Goal: Information Seeking & Learning: Check status

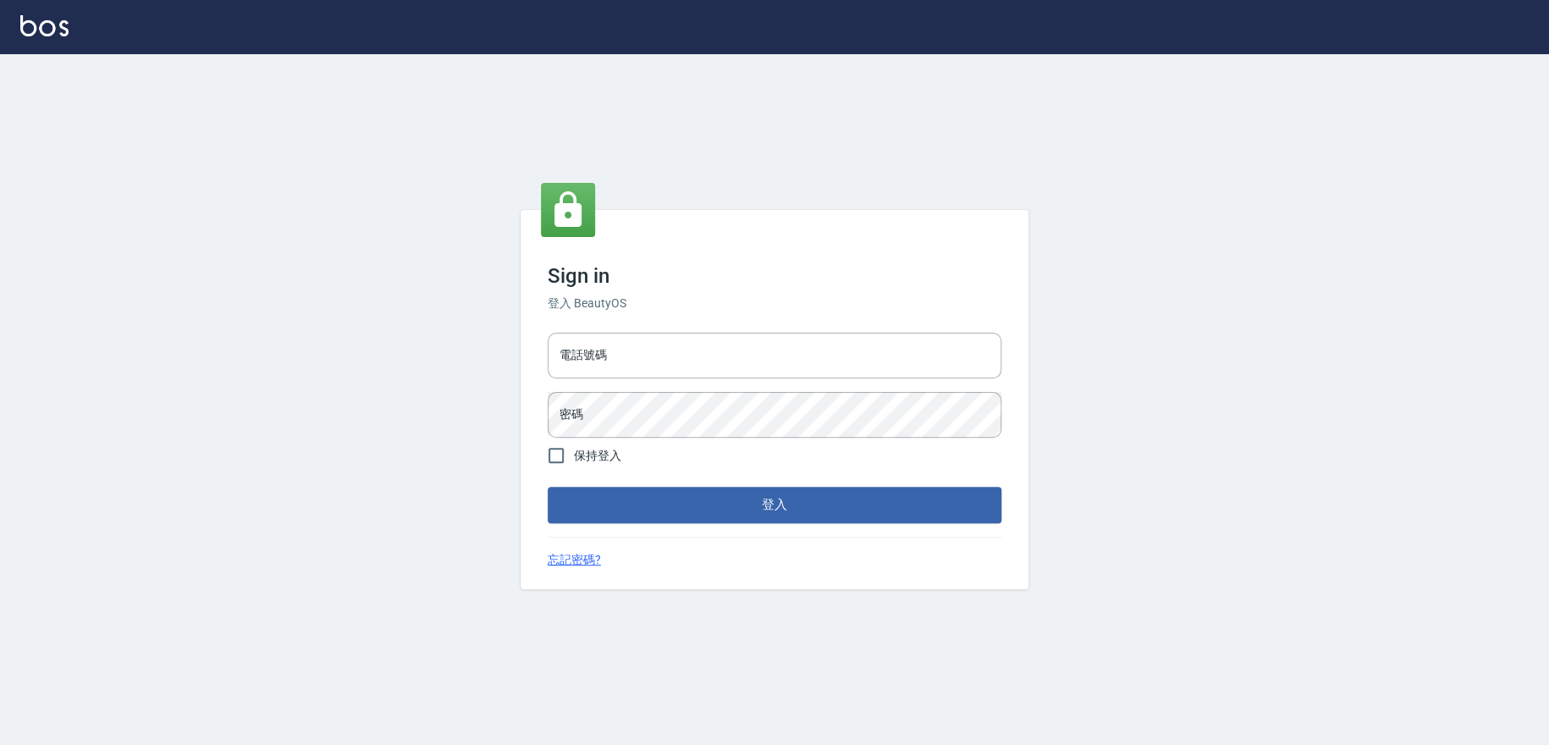
click at [626, 386] on div "電話號碼 電話號碼 密碼 密碼" at bounding box center [774, 385] width 467 height 118
drag, startPoint x: 634, startPoint y: 360, endPoint x: 646, endPoint y: 377, distance: 21.2
click at [634, 360] on input "電話號碼" at bounding box center [774, 356] width 454 height 46
type input "0909258357"
click at [547, 487] on button "登入" at bounding box center [774, 505] width 454 height 36
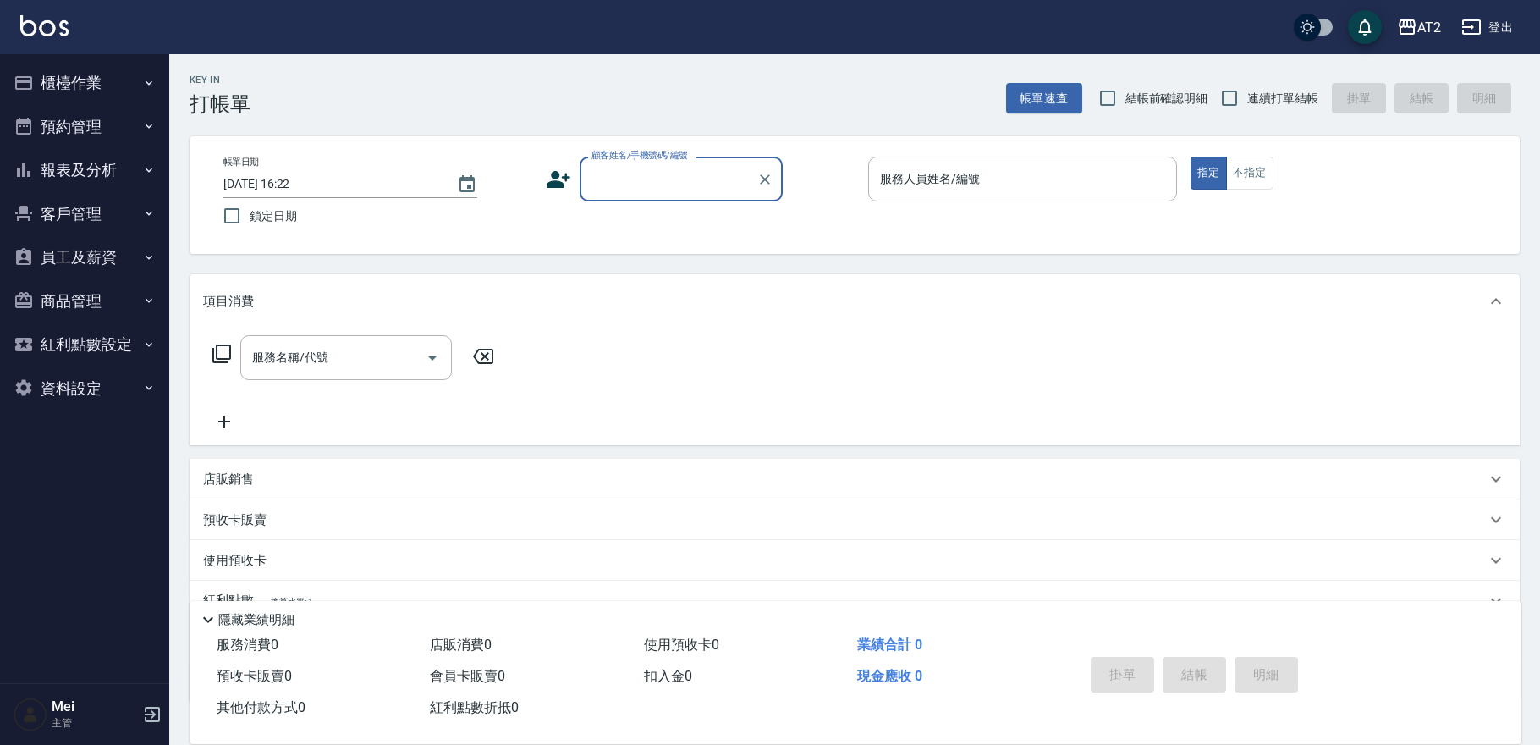
click at [102, 80] on button "櫃檯作業" at bounding box center [85, 83] width 156 height 44
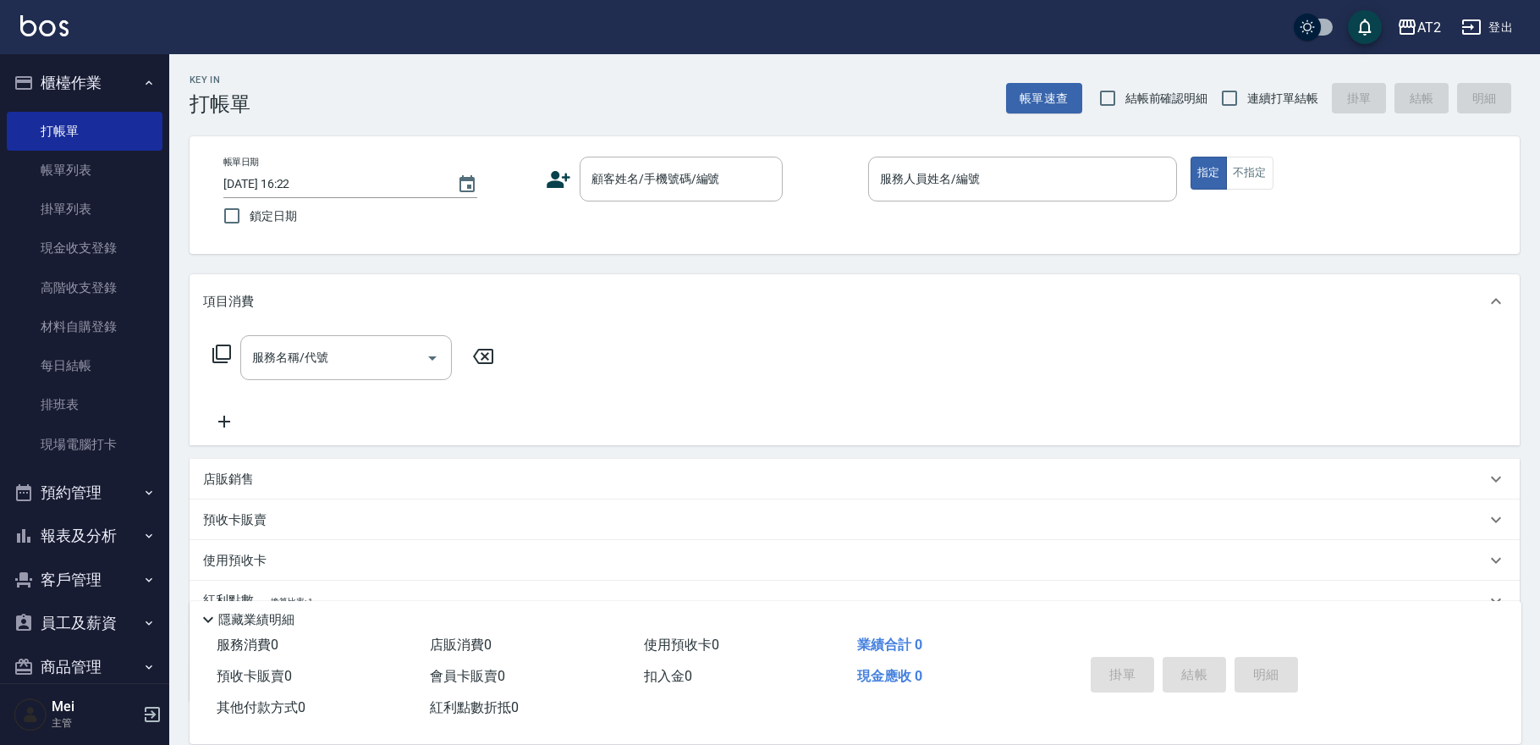
click at [124, 544] on button "報表及分析" at bounding box center [85, 536] width 156 height 44
click at [108, 174] on link "帳單列表" at bounding box center [85, 170] width 156 height 39
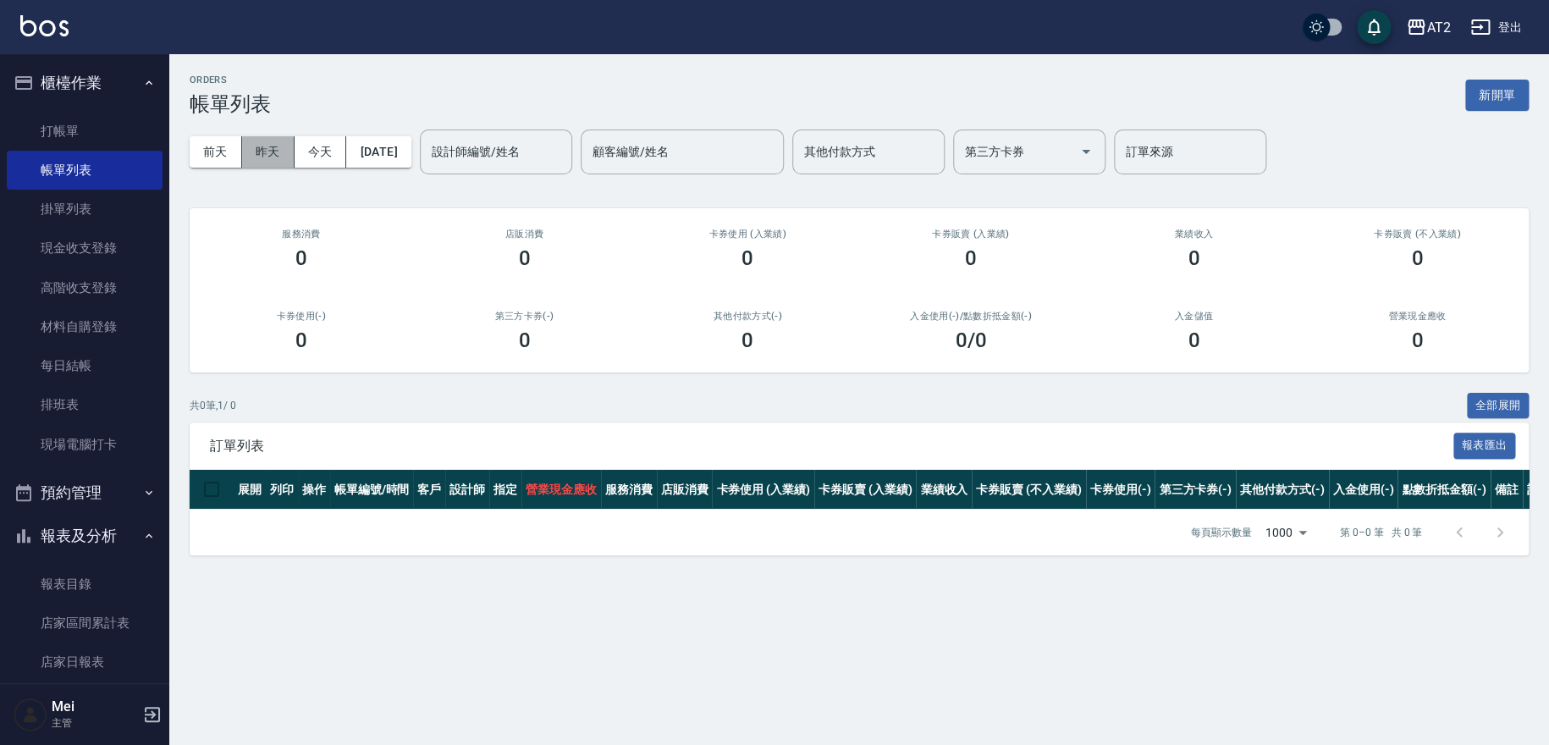
click at [276, 163] on button "昨天" at bounding box center [268, 151] width 52 height 31
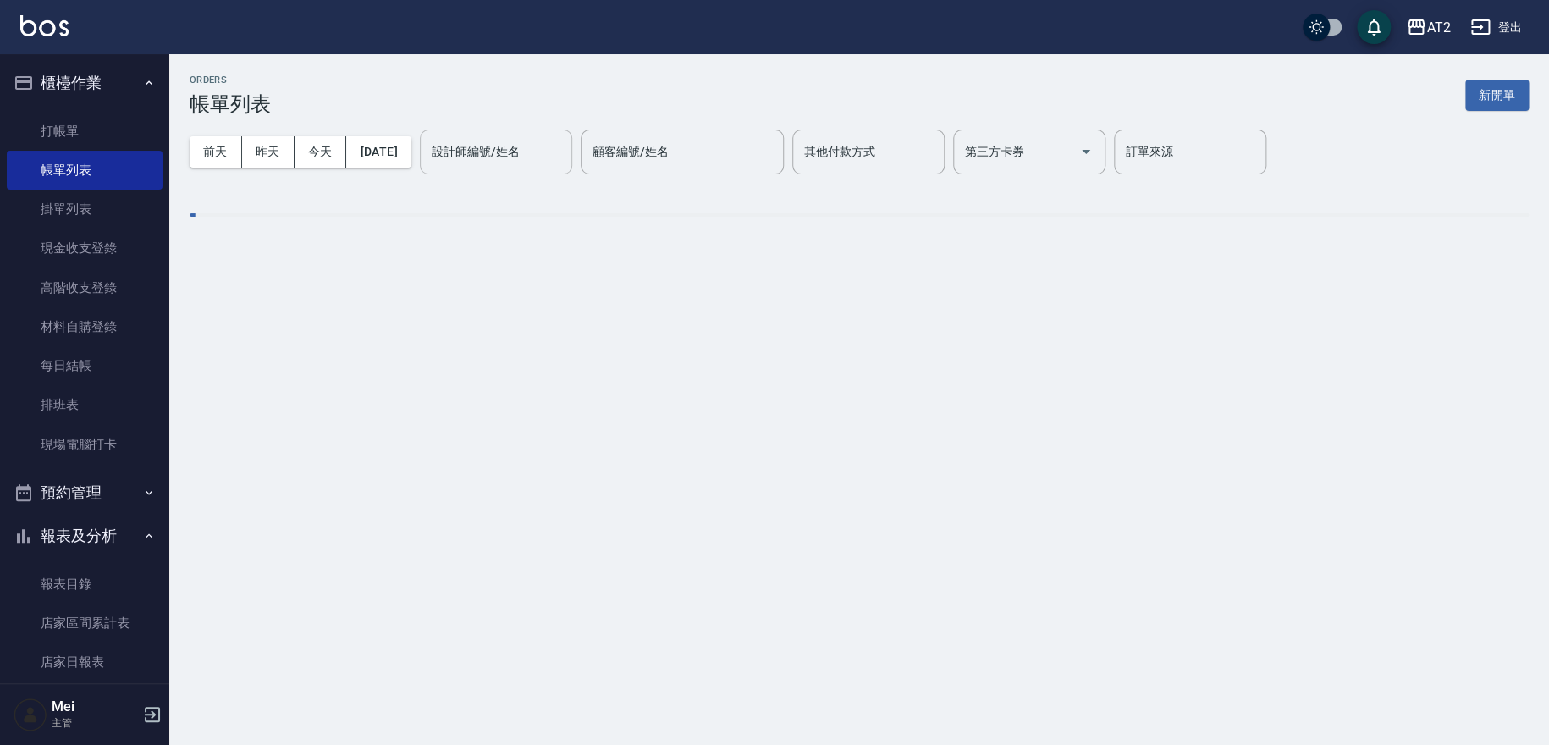
click at [552, 146] on input "設計師編號/姓名" at bounding box center [495, 152] width 137 height 30
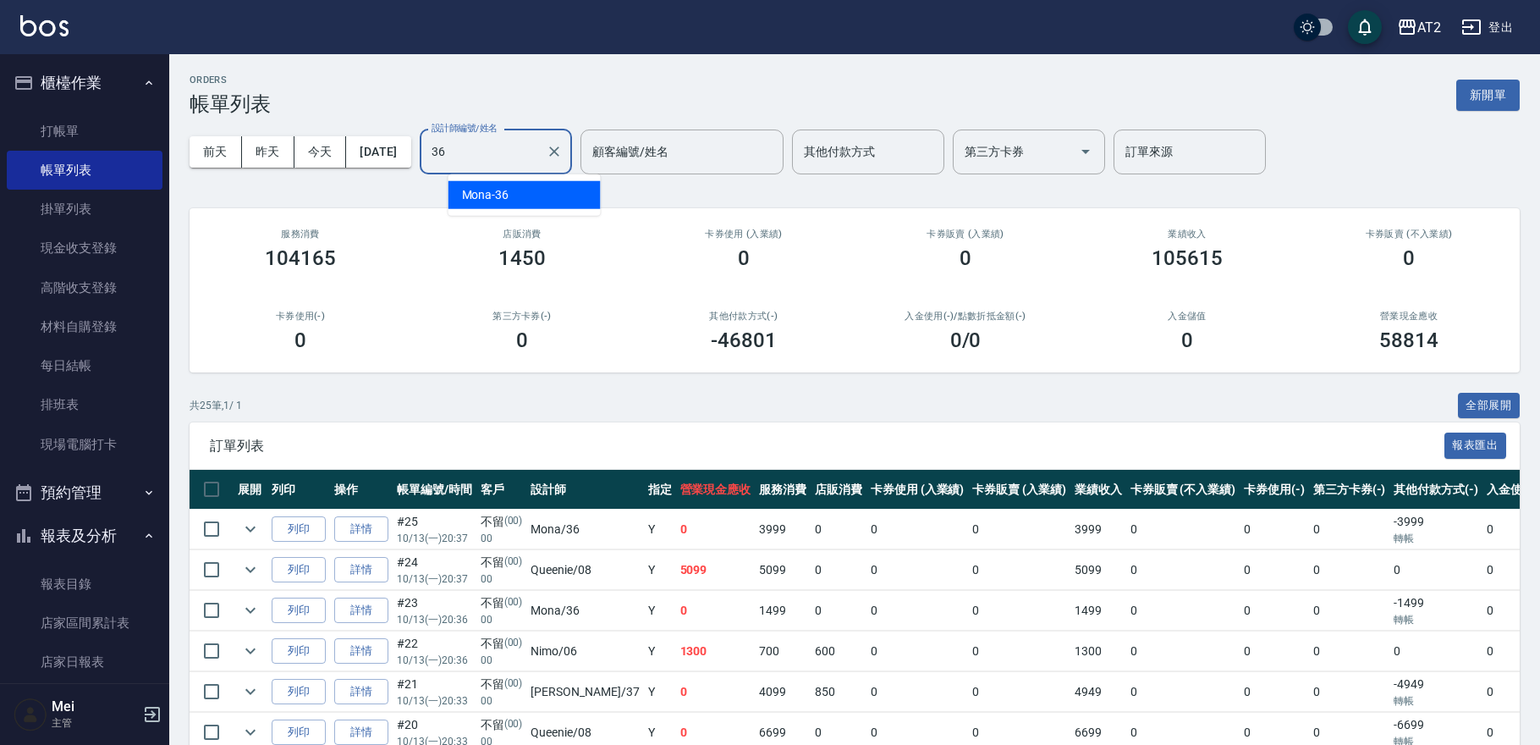
type input "Mona-36"
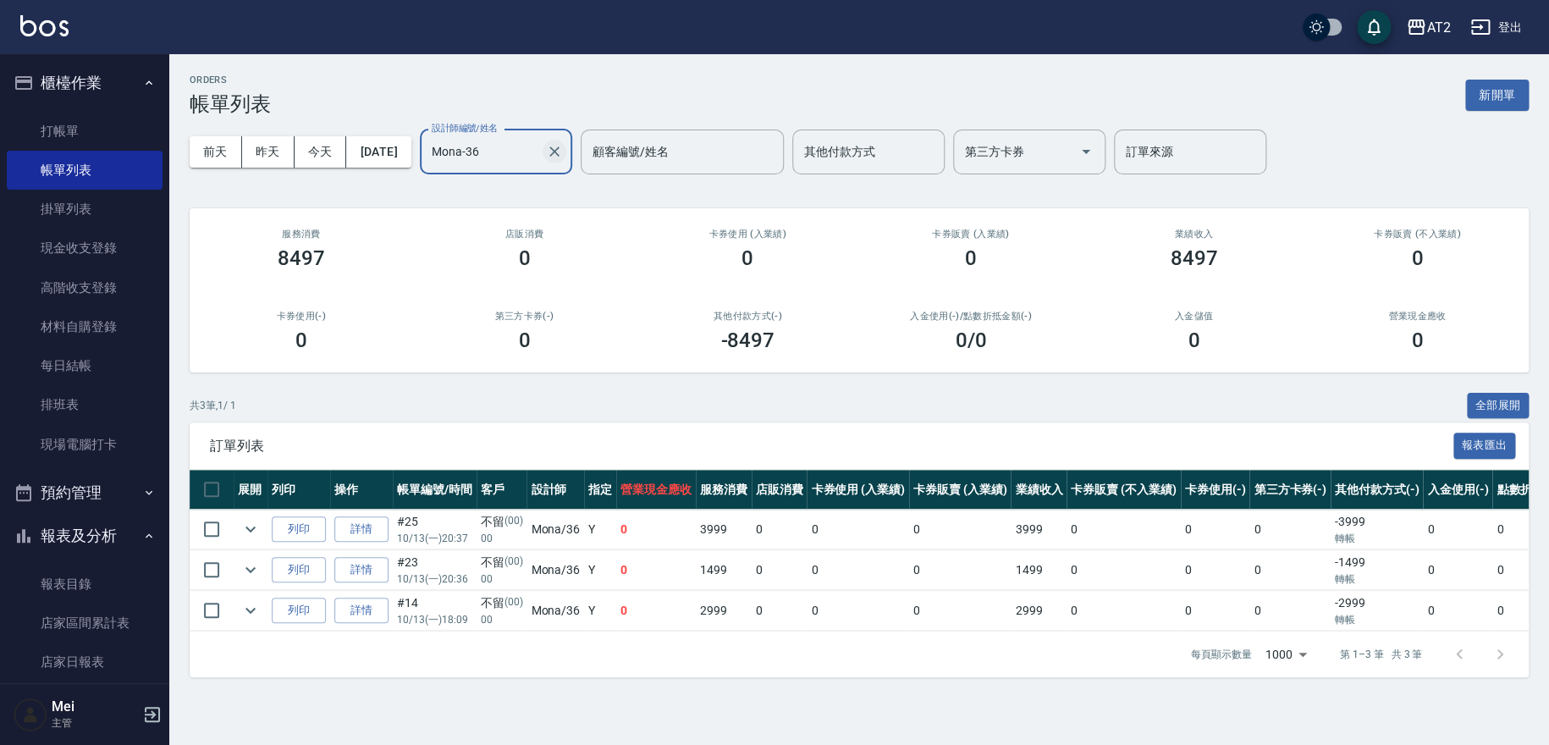
click at [563, 150] on icon "Clear" at bounding box center [554, 151] width 17 height 17
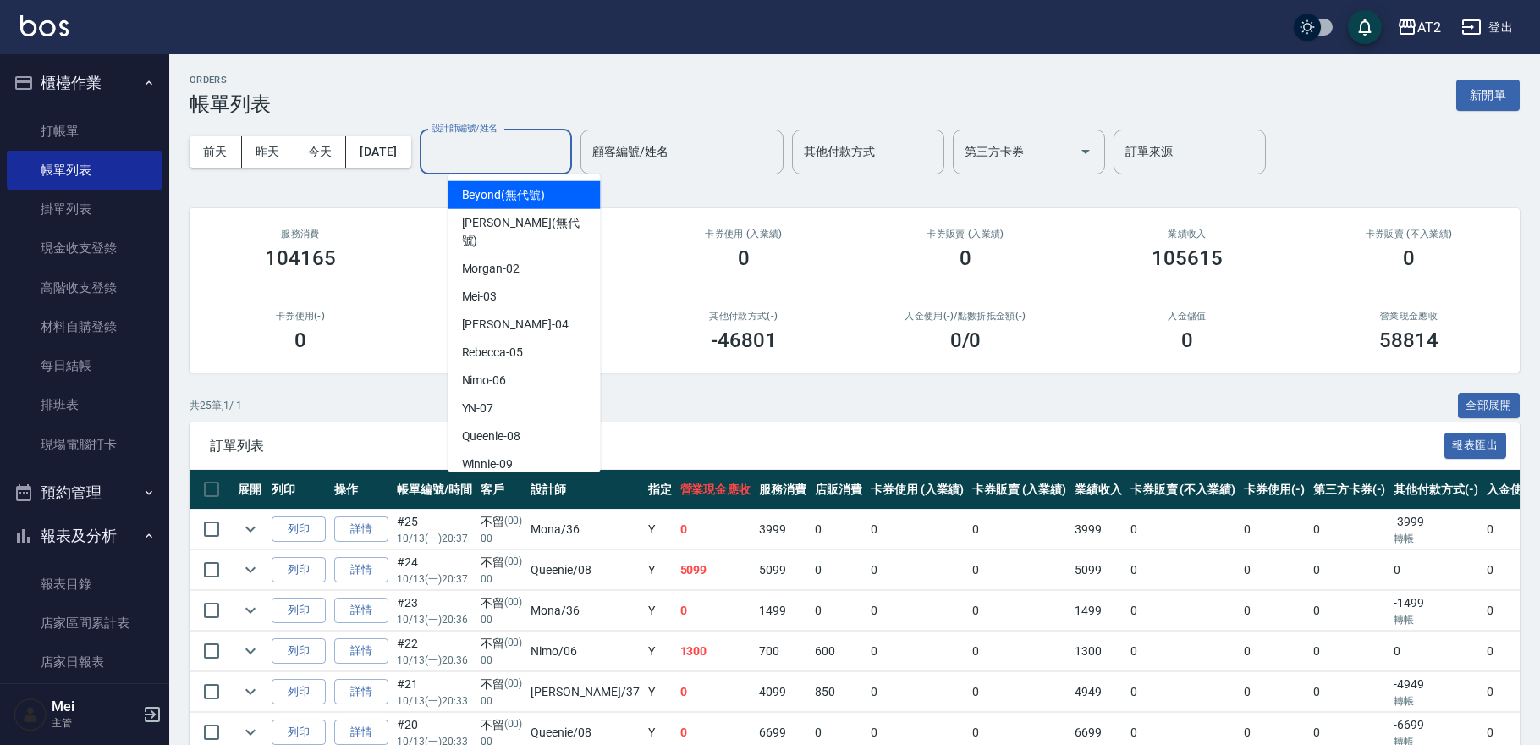
click at [564, 150] on input "設計師編號/姓名" at bounding box center [495, 152] width 137 height 30
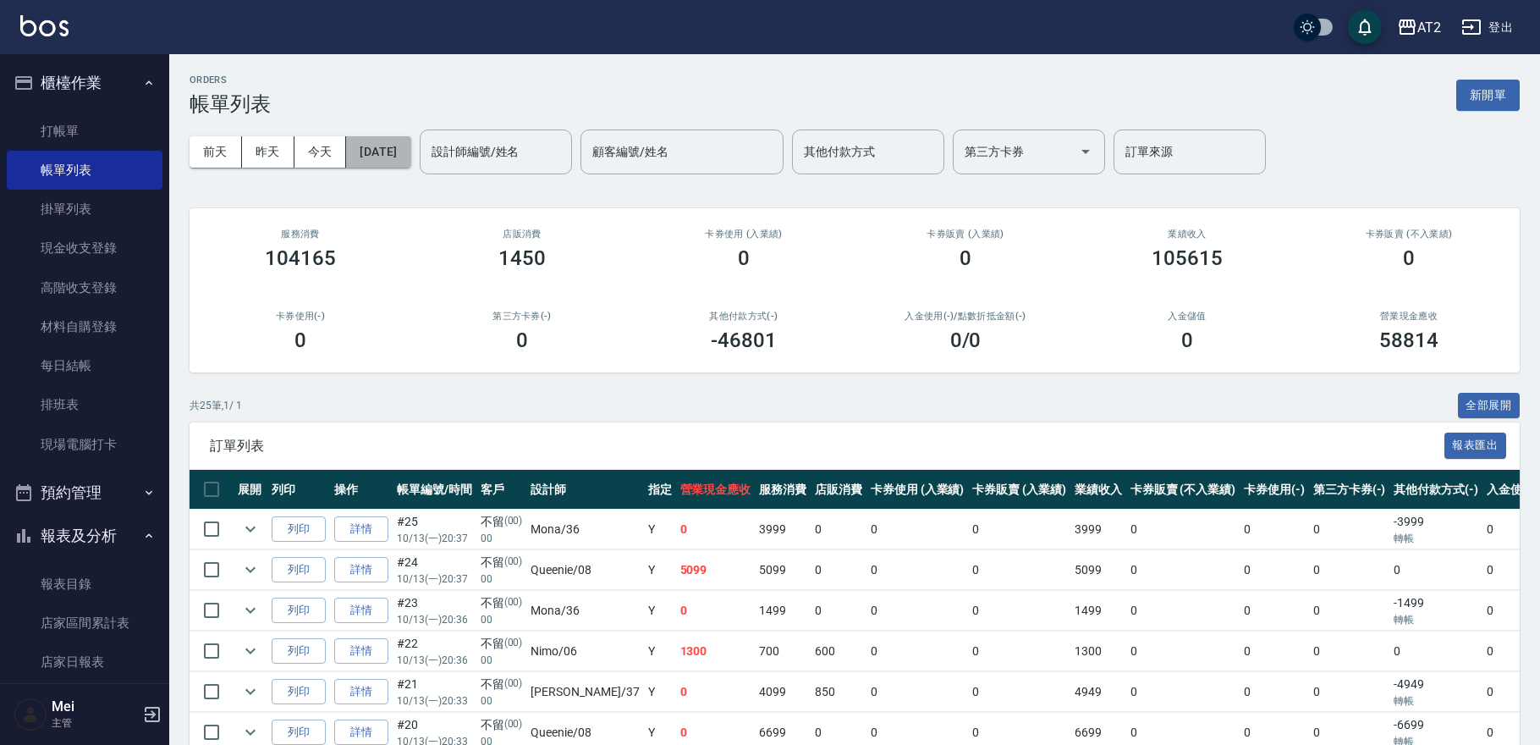
click at [410, 150] on button "[DATE]" at bounding box center [378, 151] width 64 height 31
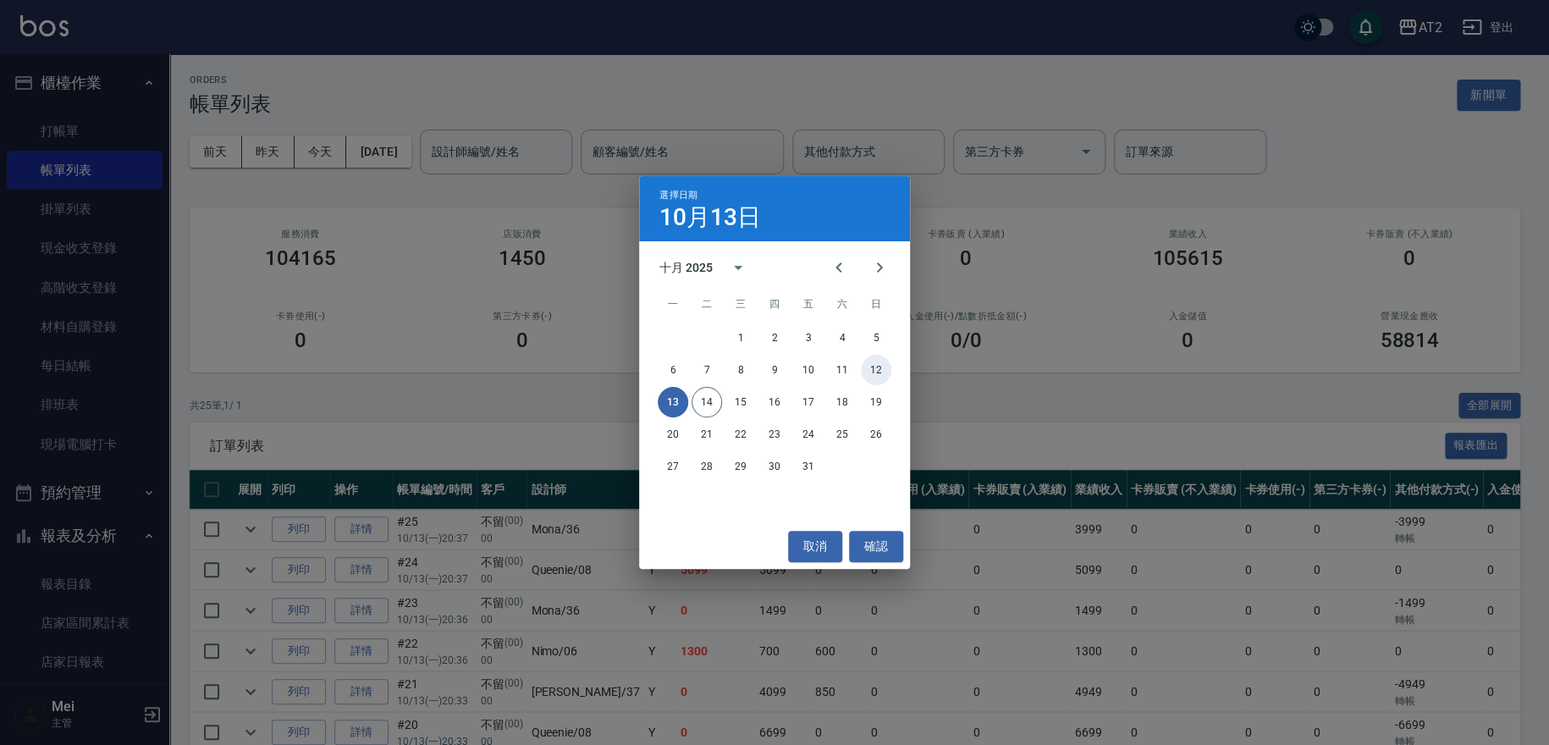
click at [886, 366] on button "12" at bounding box center [876, 370] width 30 height 30
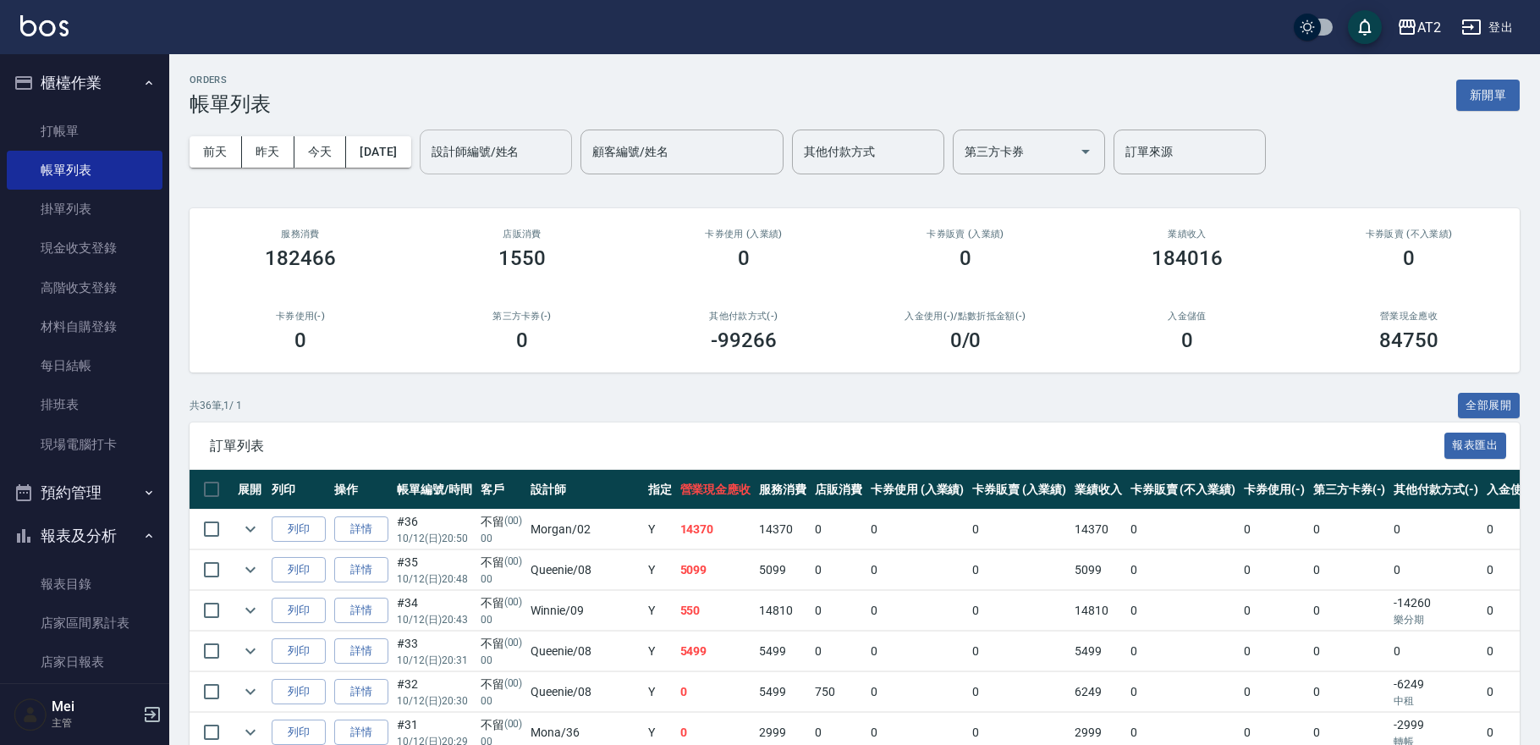
click at [544, 154] on input "設計師編號/姓名" at bounding box center [495, 152] width 137 height 30
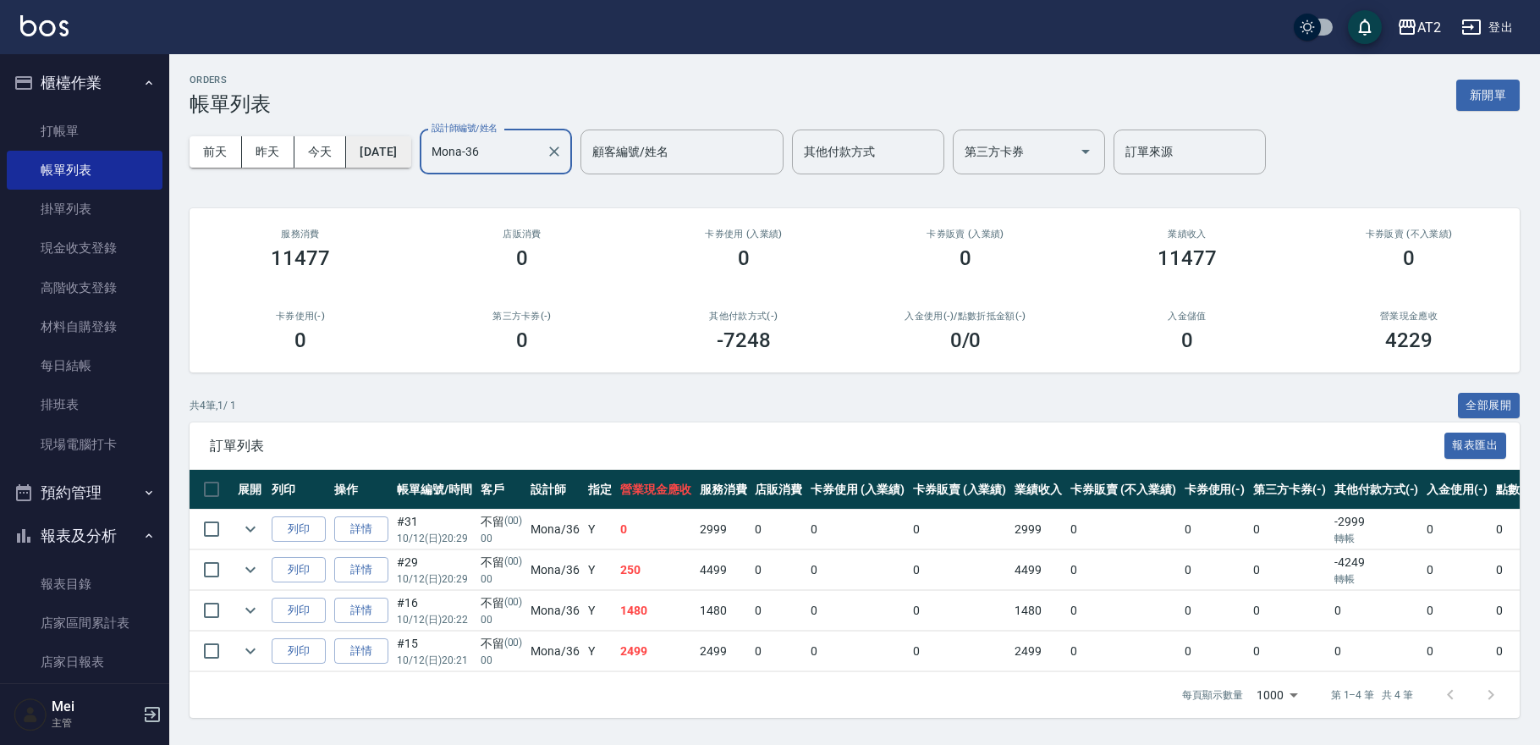
type input "Mona-36"
click at [389, 156] on button "[DATE]" at bounding box center [378, 151] width 64 height 31
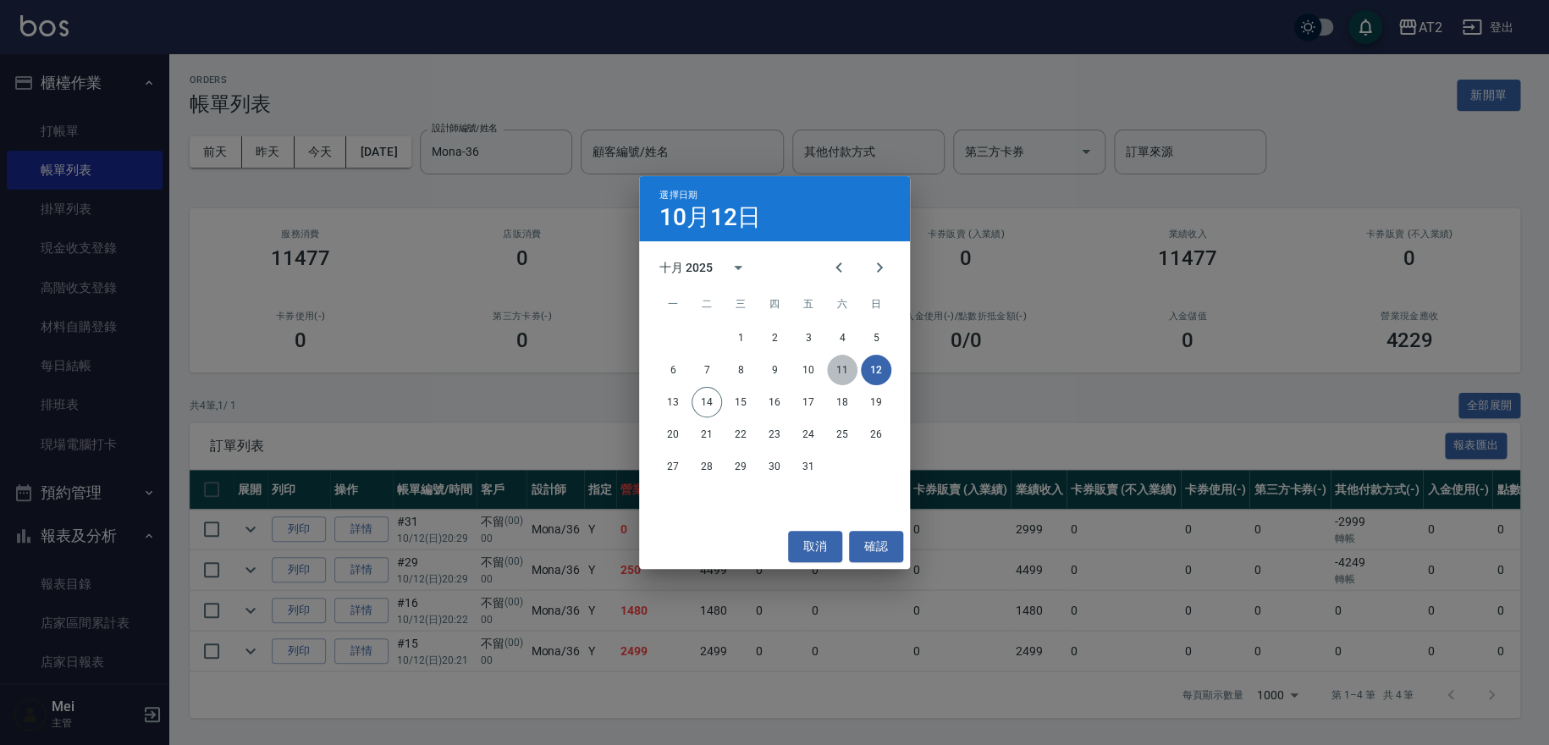
click at [841, 371] on button "11" at bounding box center [842, 370] width 30 height 30
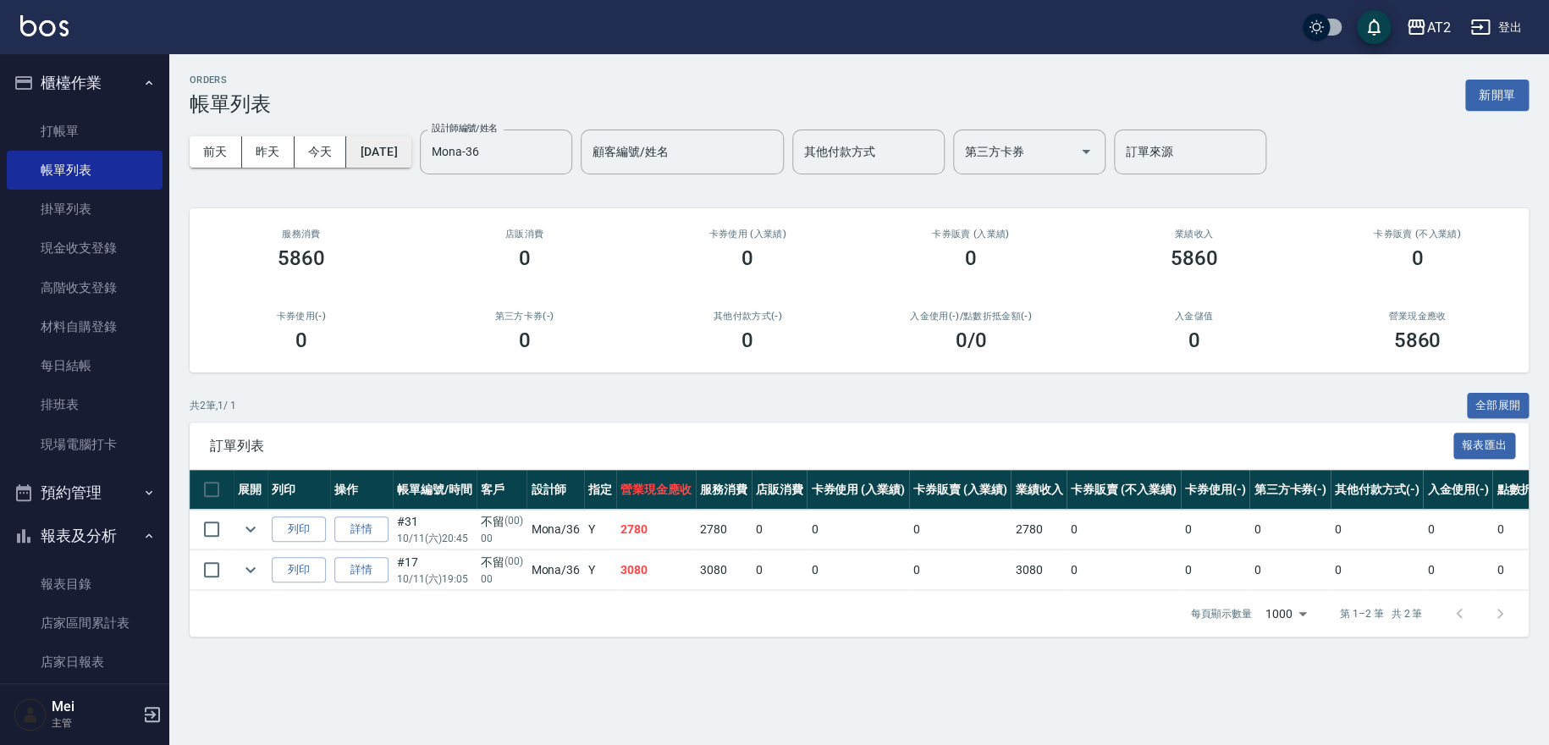
click at [410, 148] on button "[DATE]" at bounding box center [378, 151] width 64 height 31
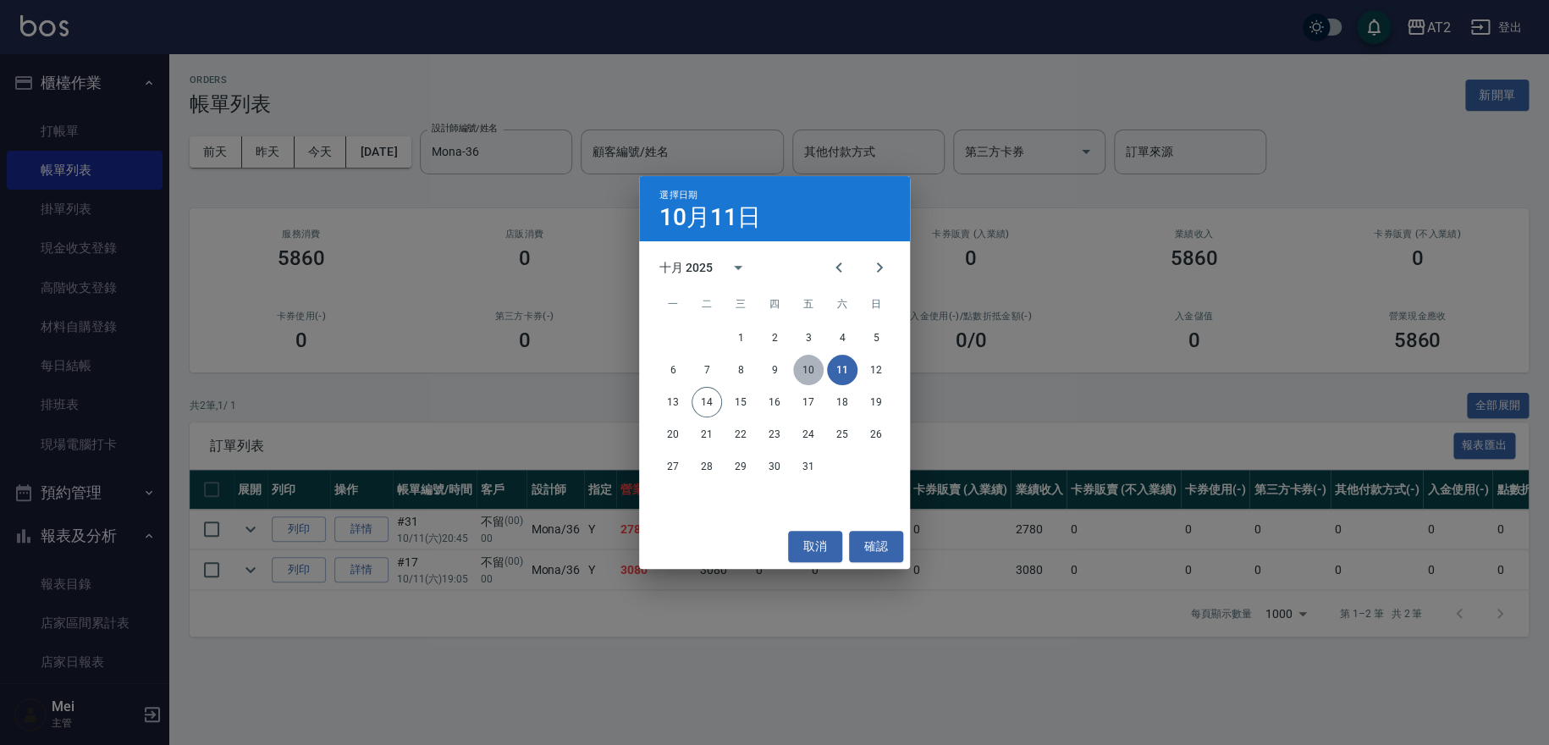
click at [803, 370] on button "10" at bounding box center [808, 370] width 30 height 30
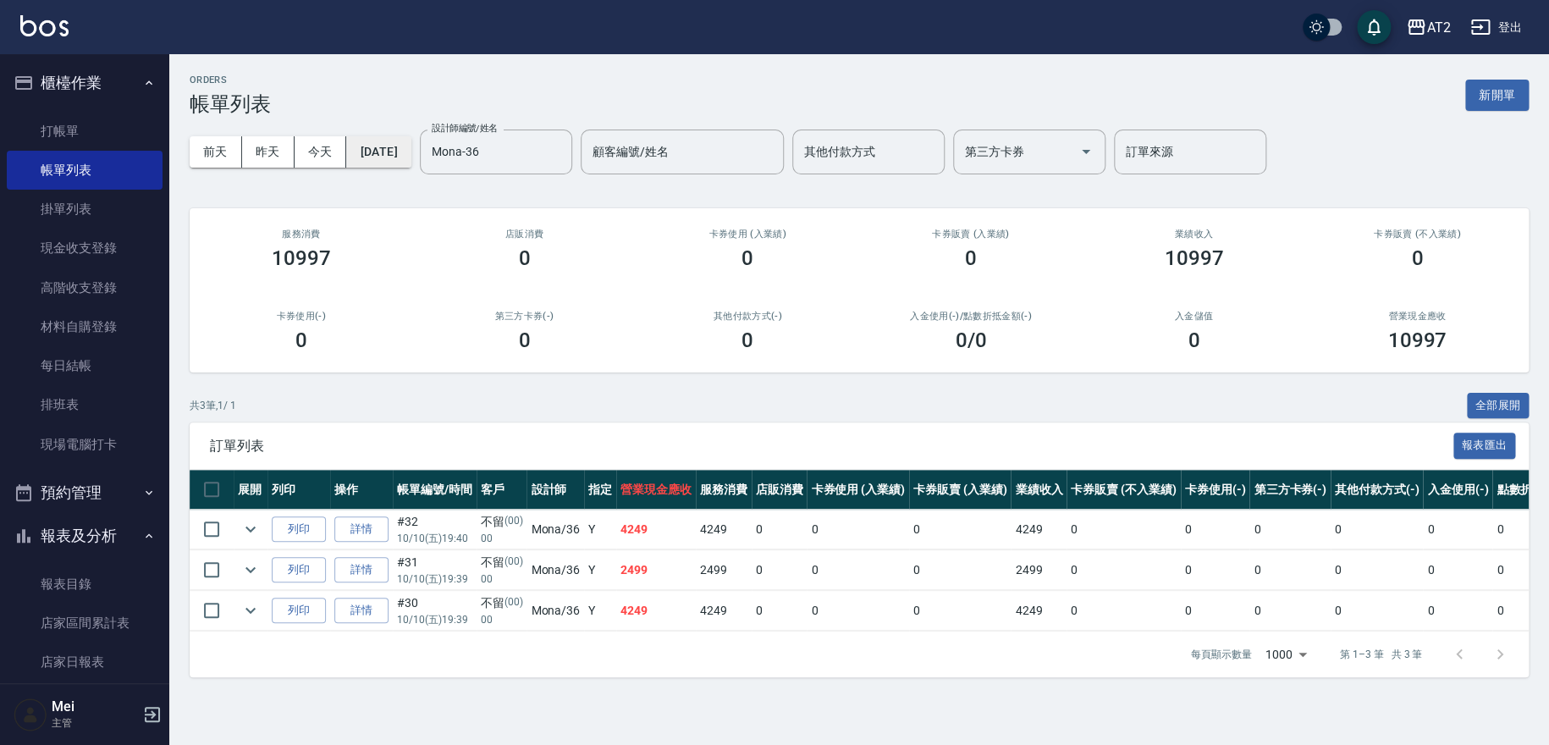
click at [410, 157] on button "[DATE]" at bounding box center [378, 151] width 64 height 31
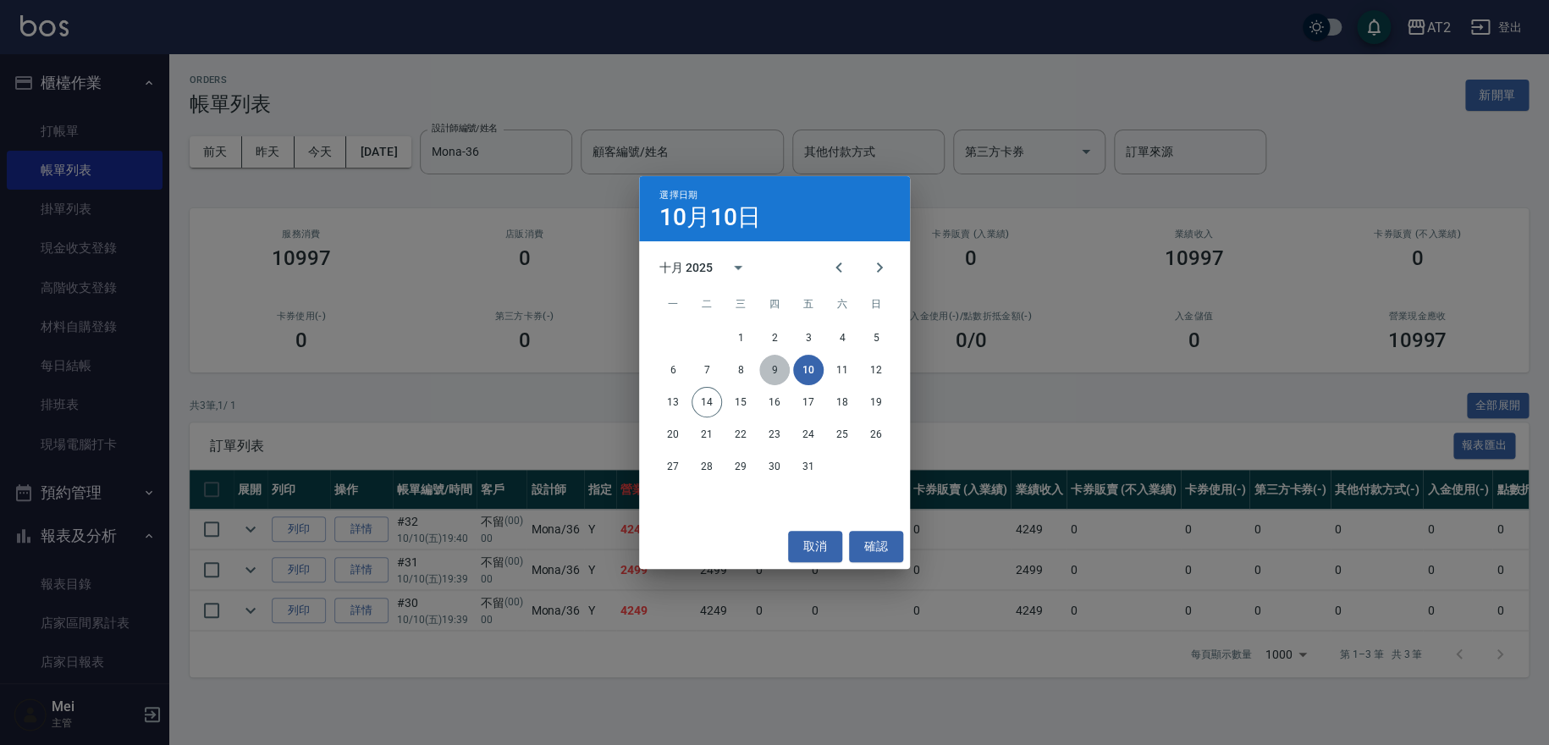
click at [771, 361] on button "9" at bounding box center [774, 370] width 30 height 30
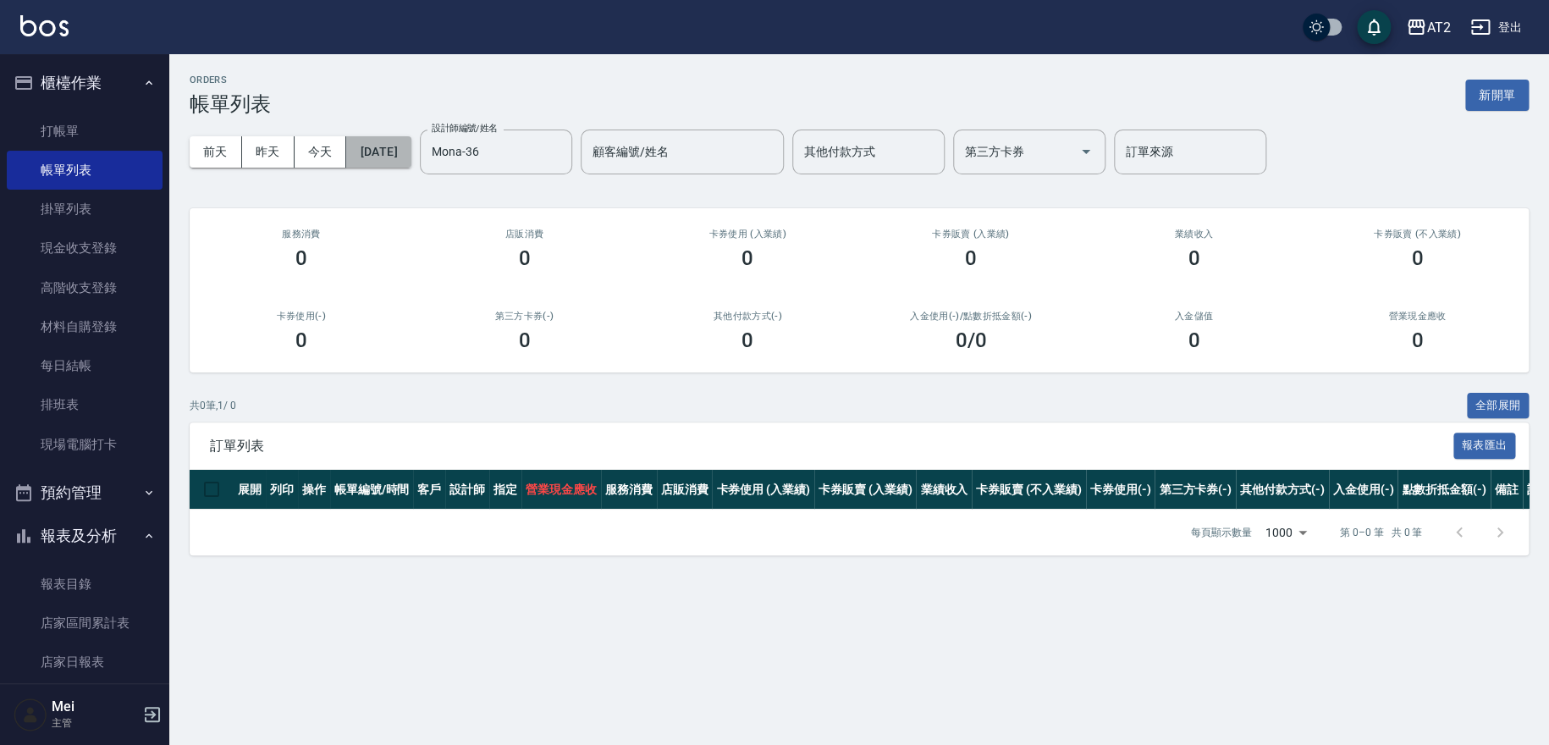
click at [410, 154] on button "[DATE]" at bounding box center [378, 151] width 64 height 31
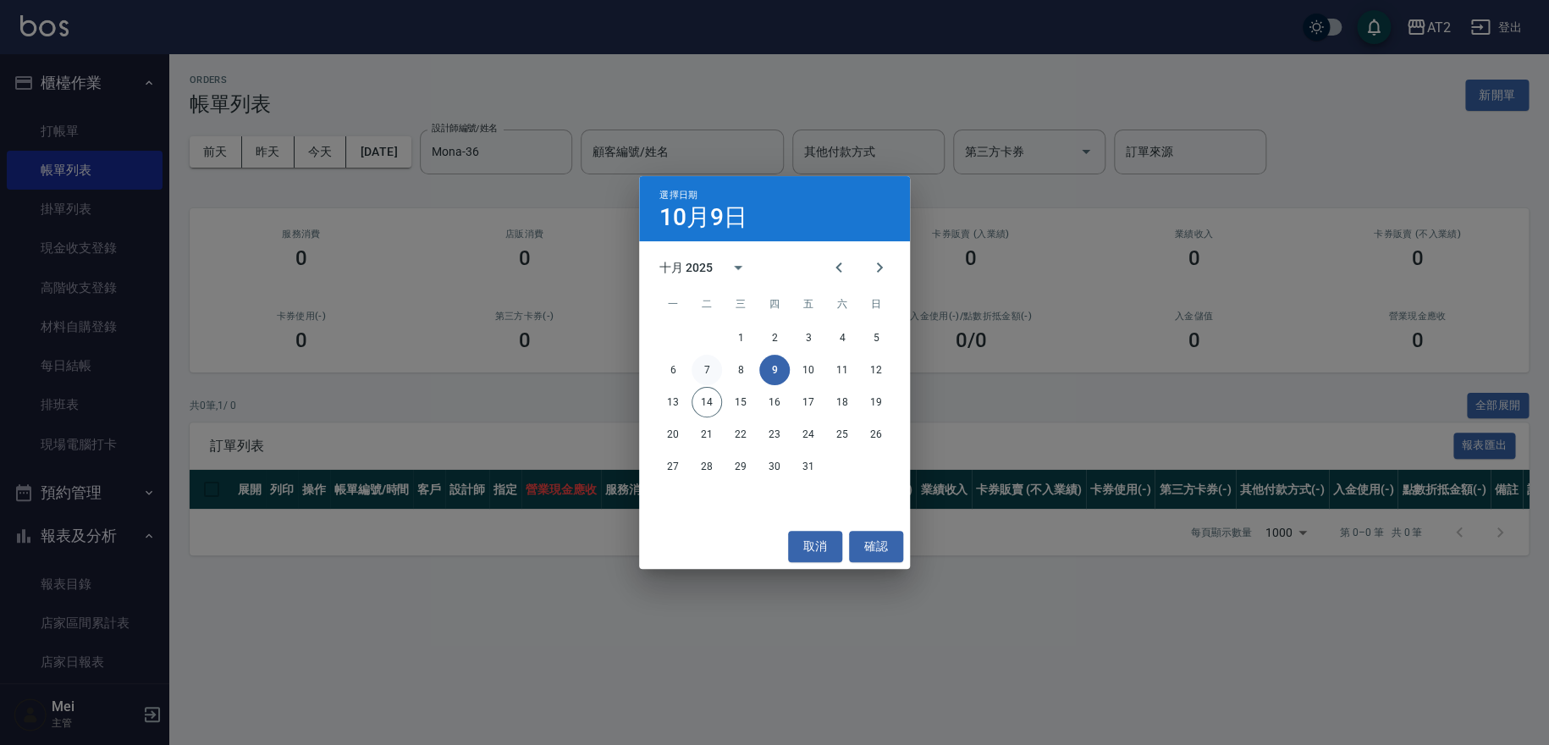
click at [691, 364] on button "7" at bounding box center [706, 370] width 30 height 30
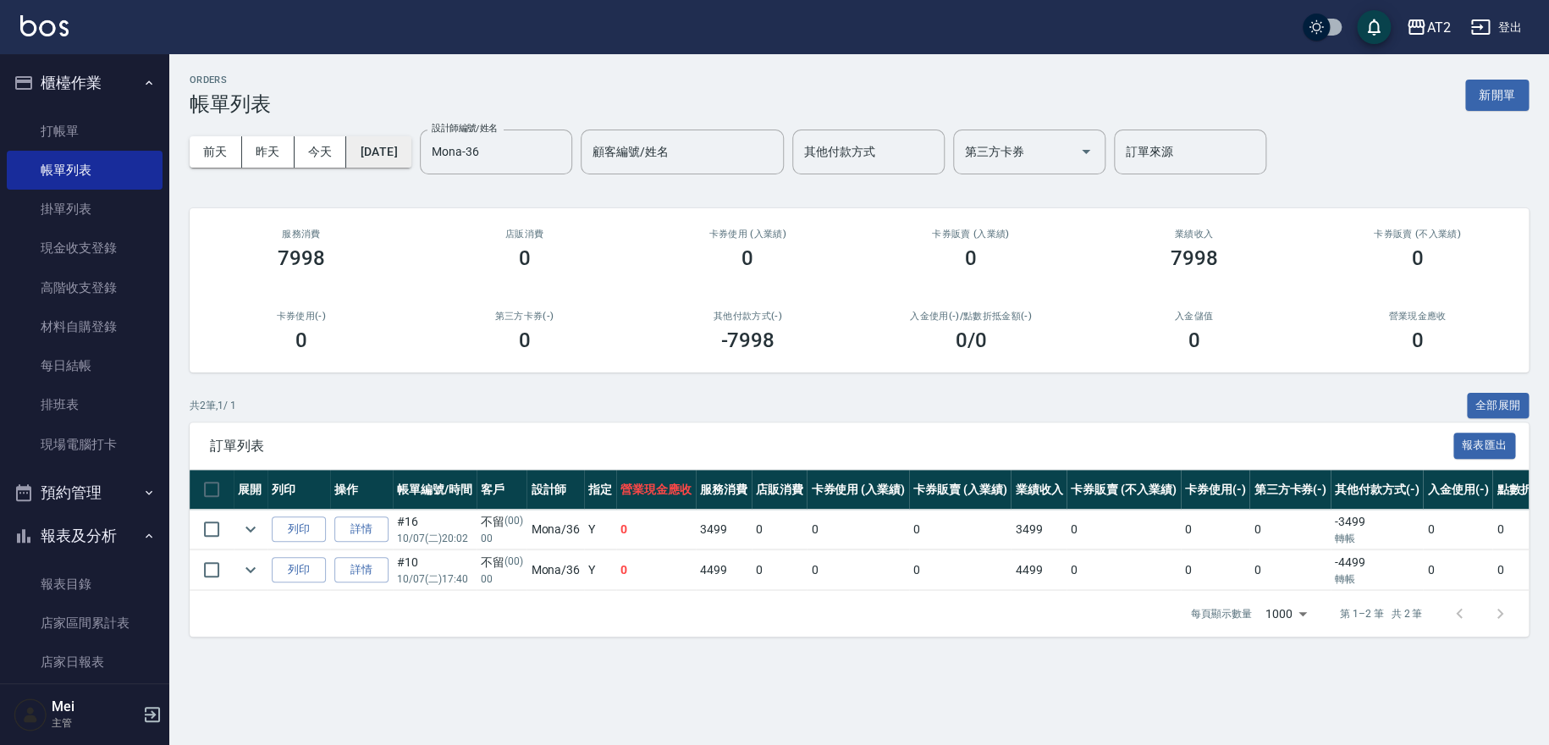
click at [406, 159] on button "[DATE]" at bounding box center [378, 151] width 64 height 31
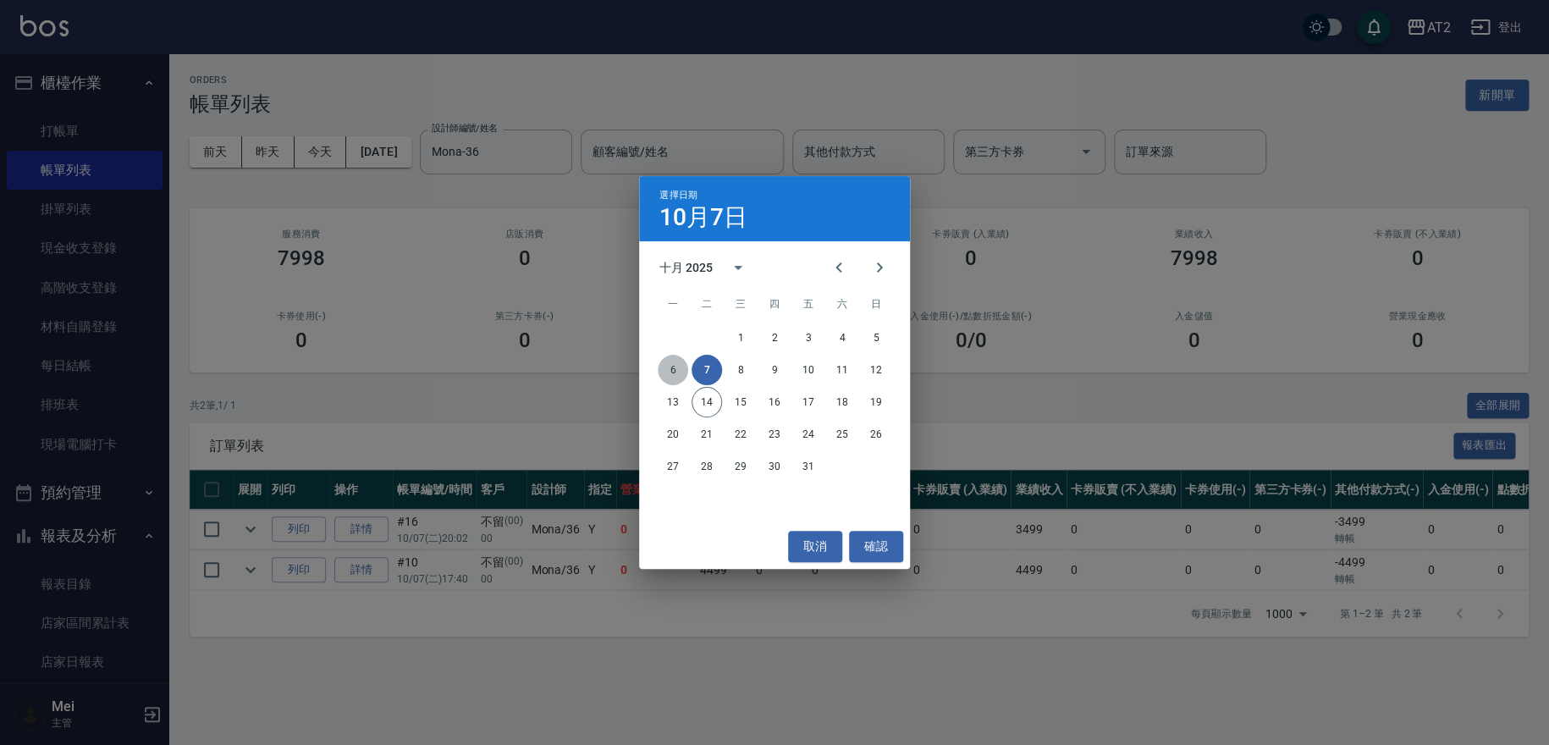
click at [675, 363] on button "6" at bounding box center [672, 370] width 30 height 30
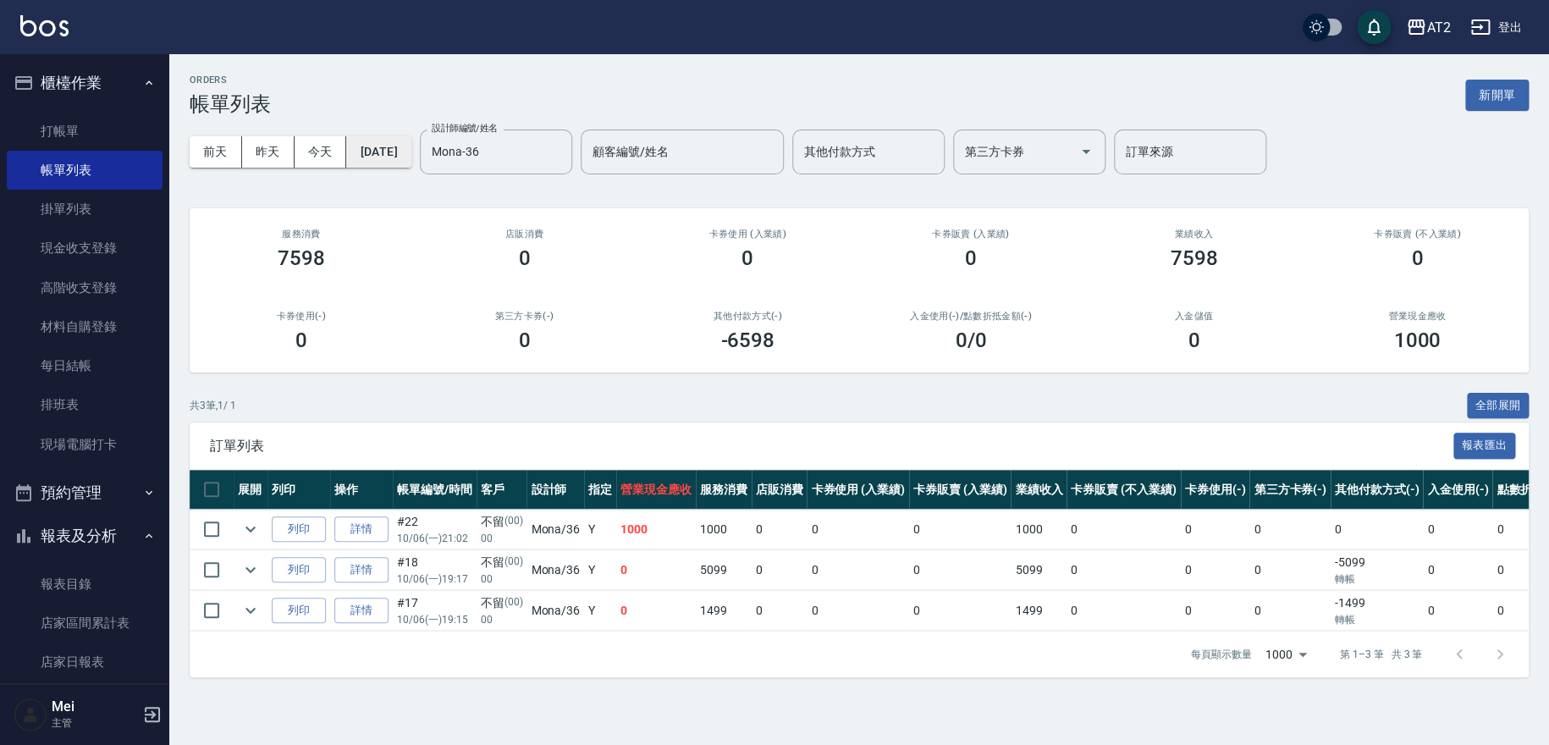
click at [410, 151] on button "[DATE]" at bounding box center [378, 151] width 64 height 31
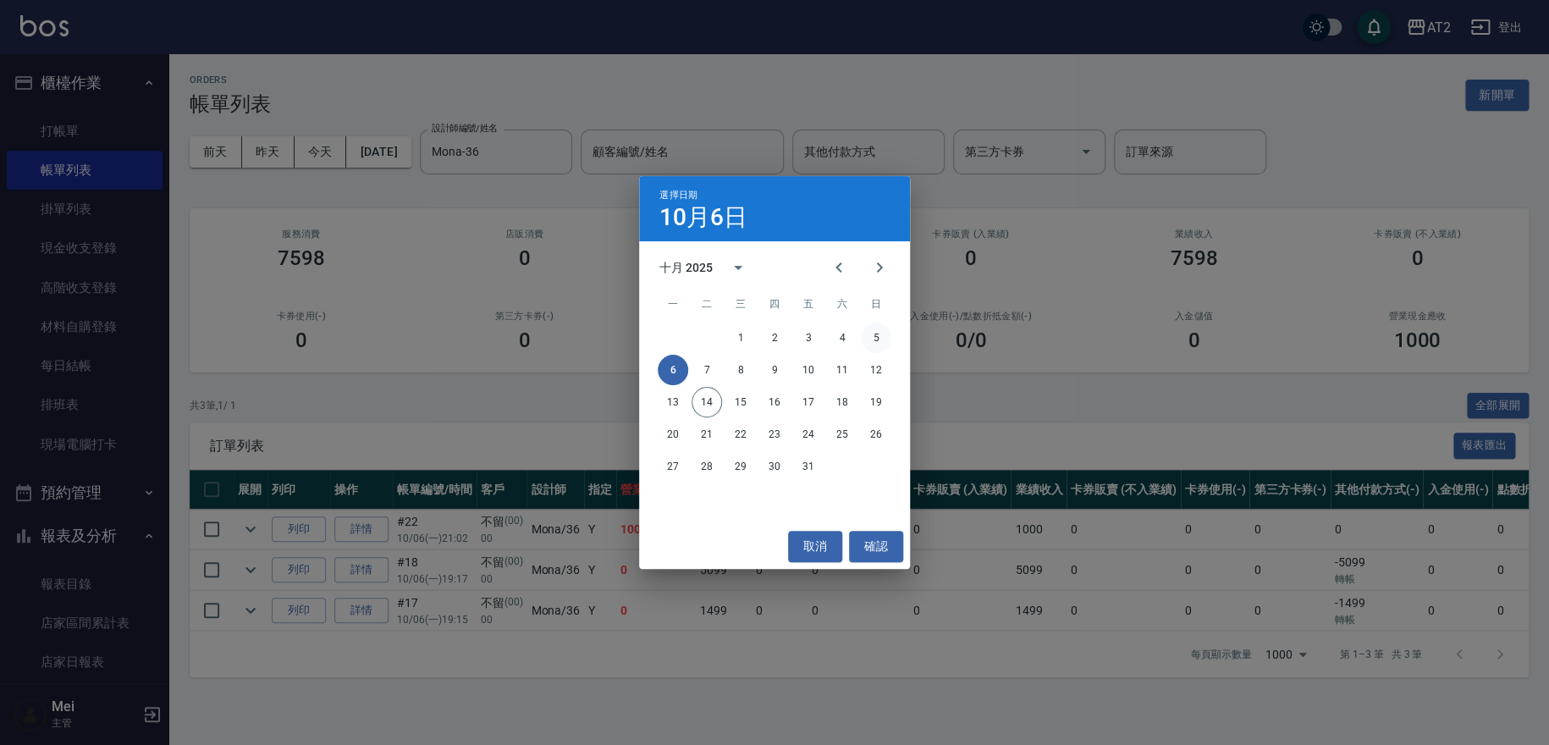
click at [875, 344] on button "5" at bounding box center [876, 337] width 30 height 30
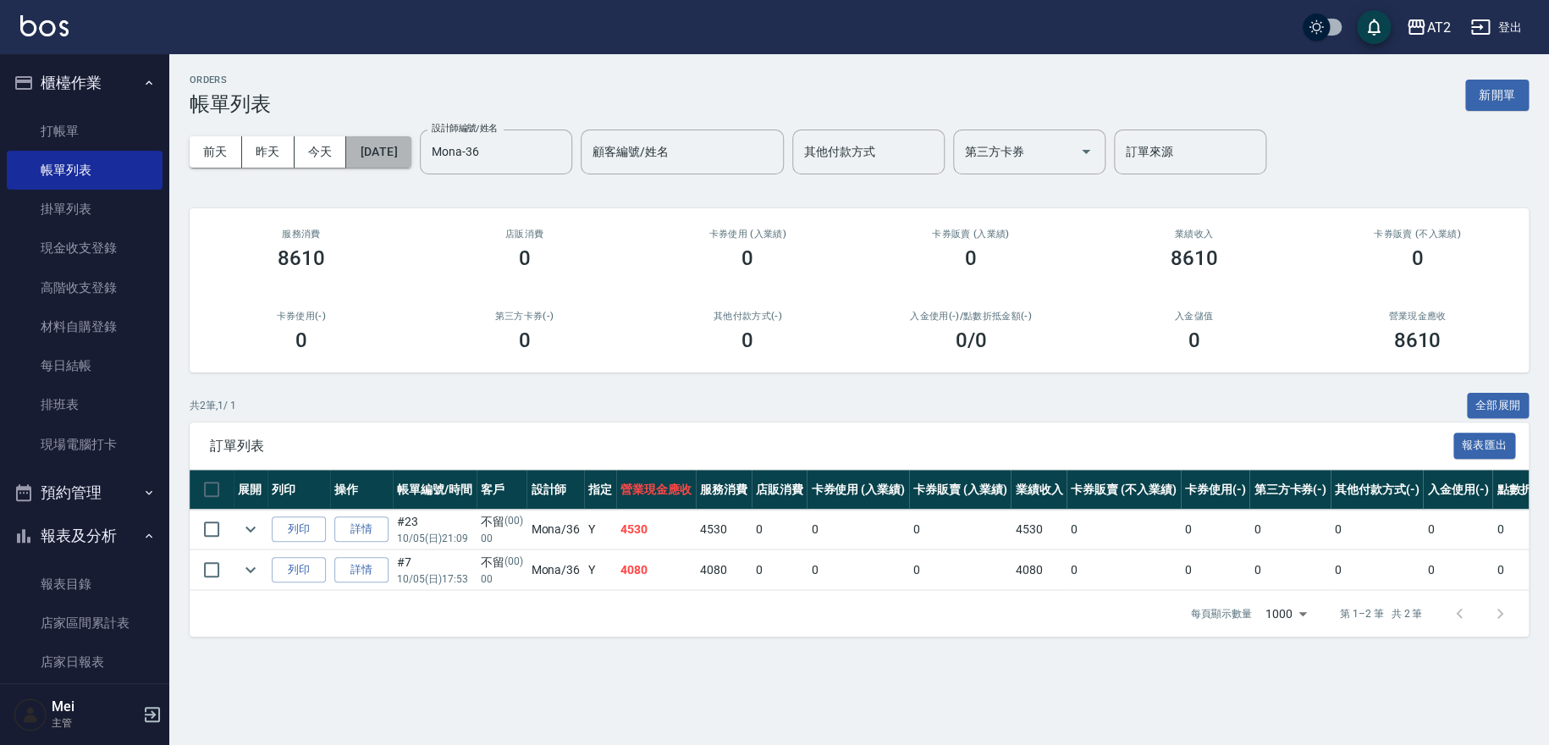
click at [410, 152] on button "[DATE]" at bounding box center [378, 151] width 64 height 31
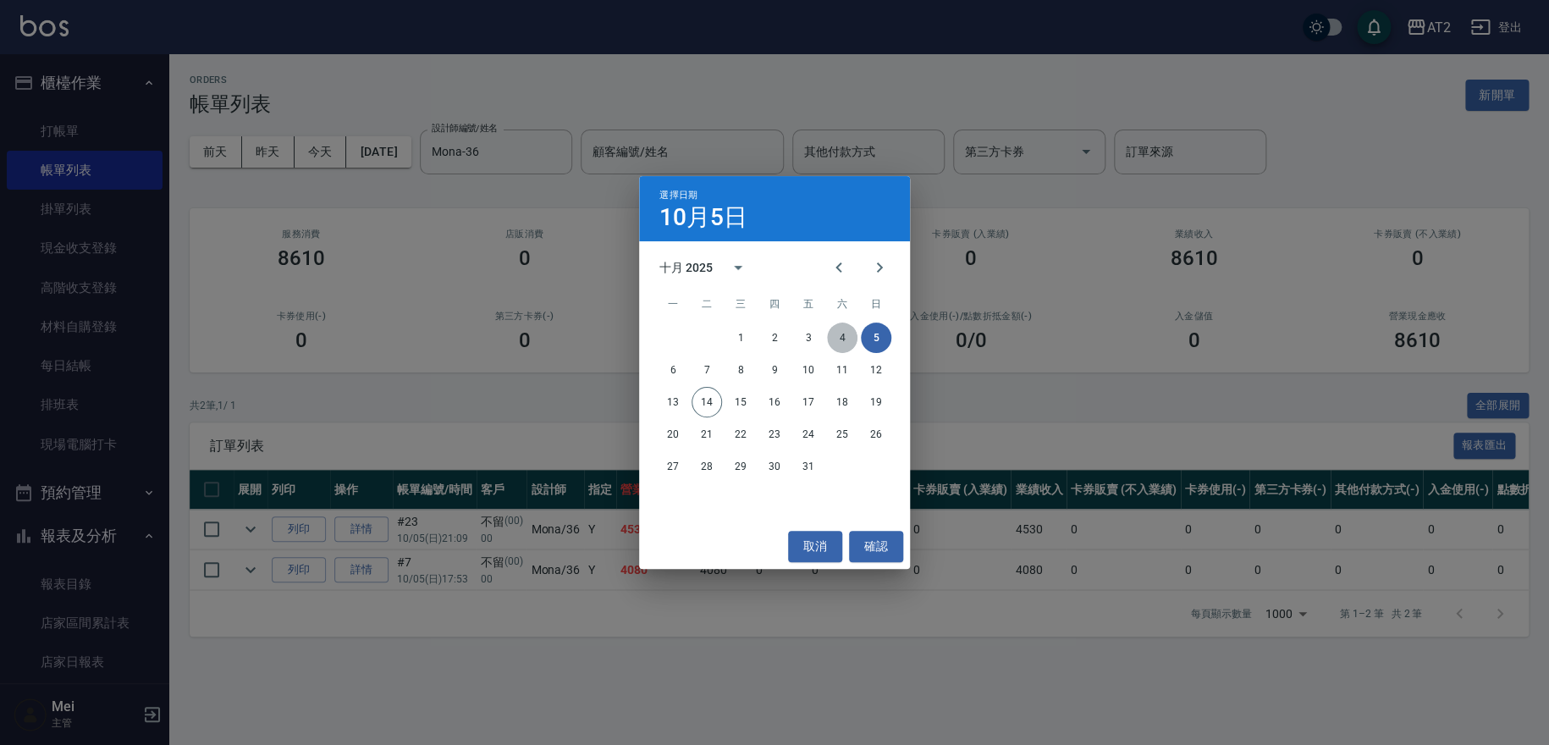
click at [850, 338] on button "4" at bounding box center [842, 337] width 30 height 30
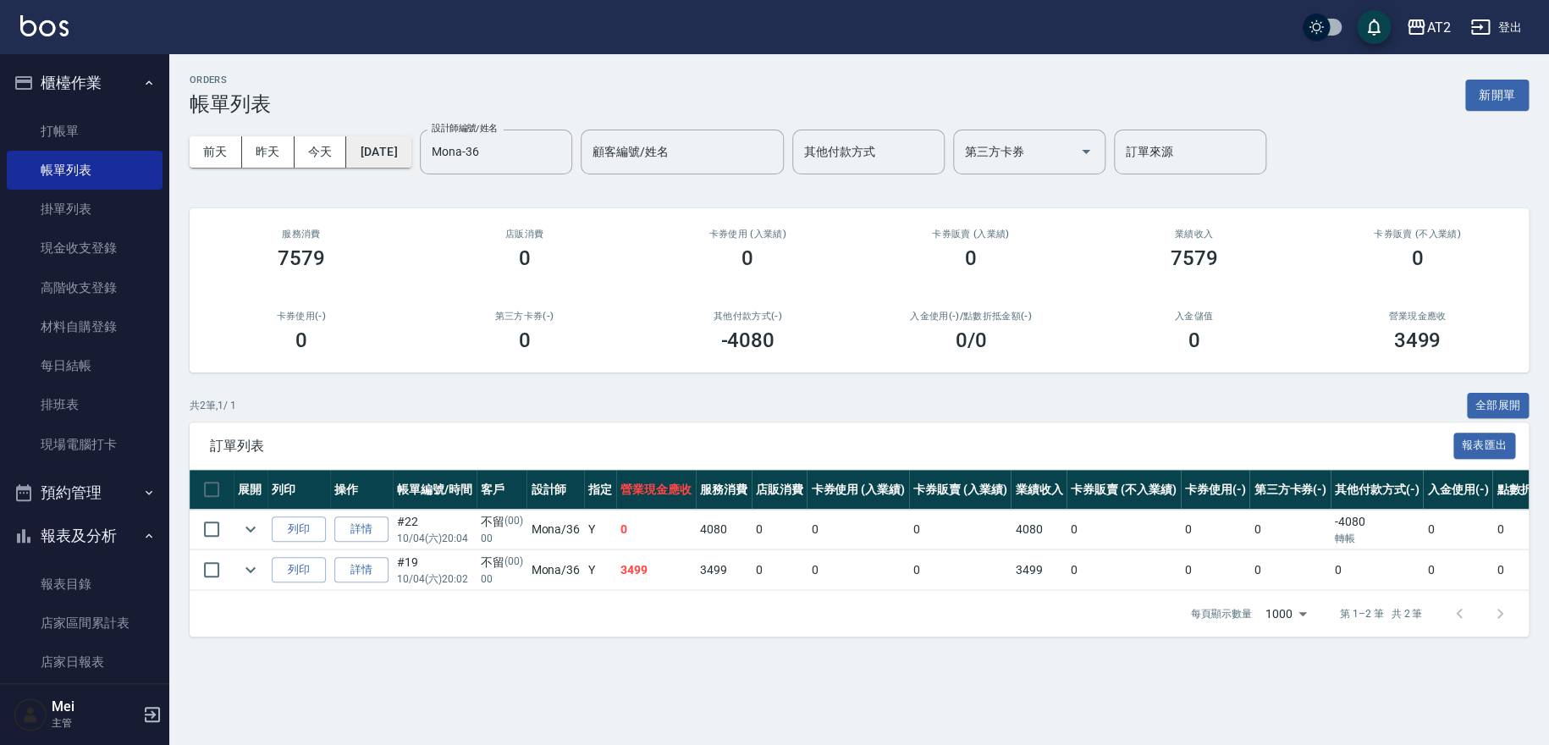
click at [410, 141] on button "[DATE]" at bounding box center [378, 151] width 64 height 31
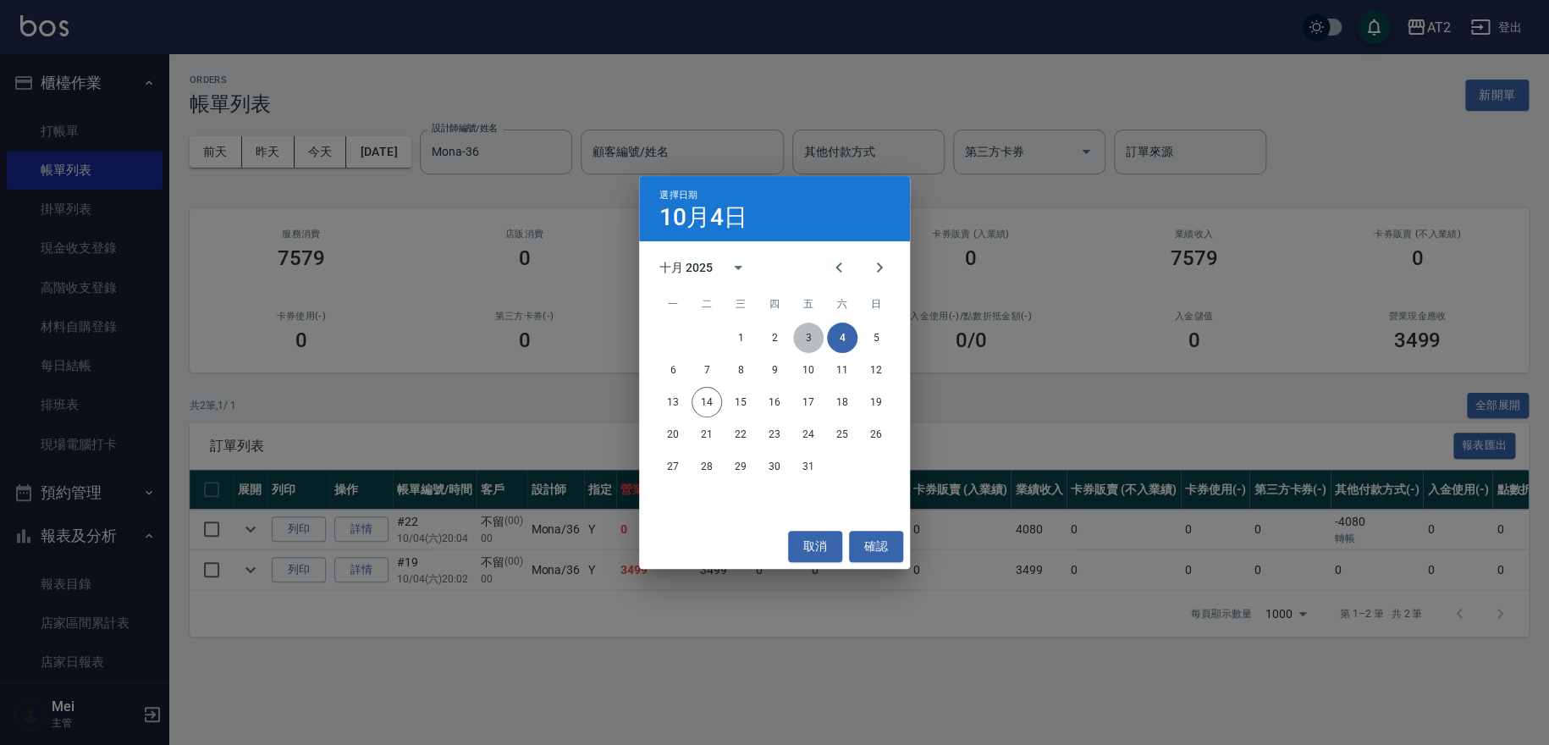
click at [810, 342] on button "3" at bounding box center [808, 337] width 30 height 30
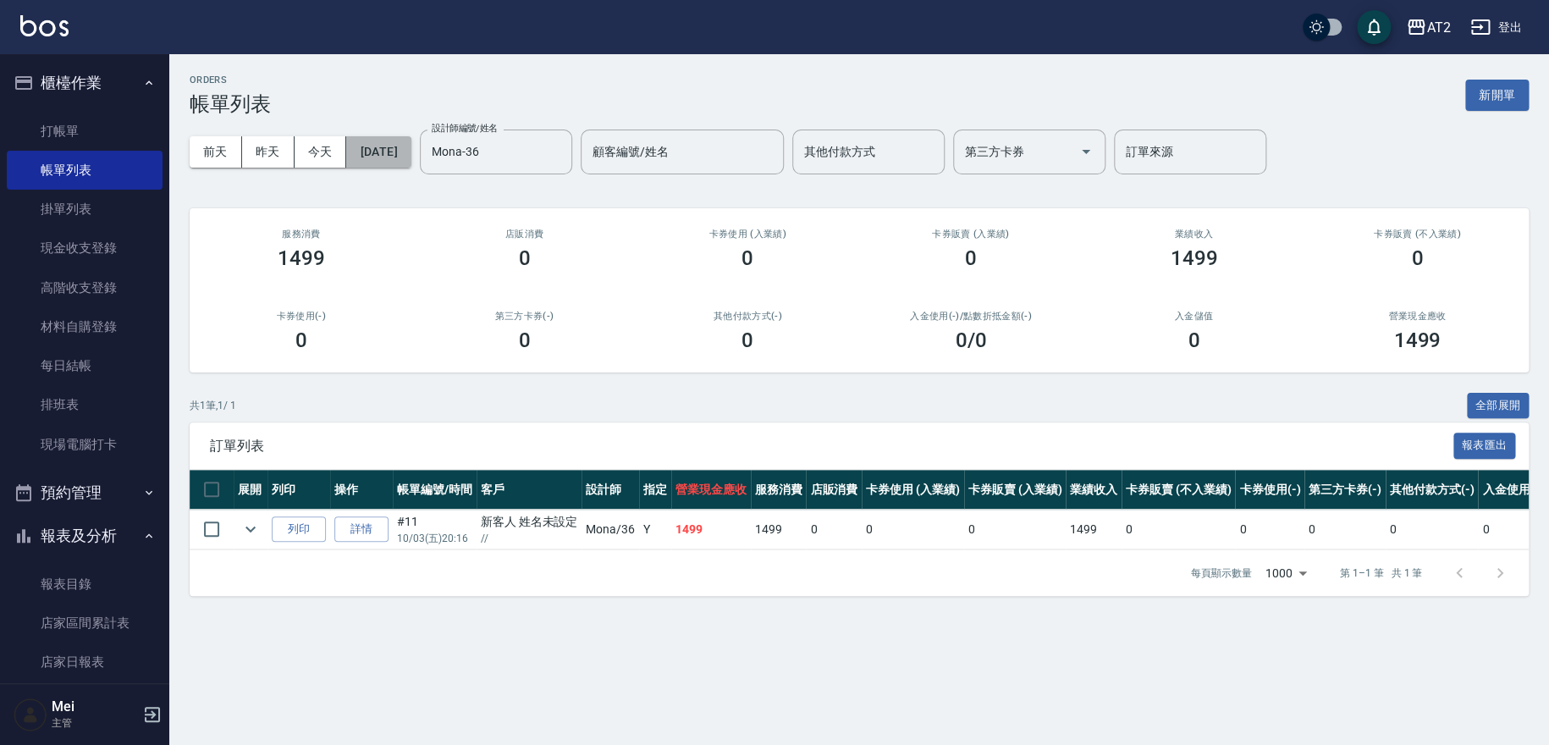
click at [368, 142] on button "[DATE]" at bounding box center [378, 151] width 64 height 31
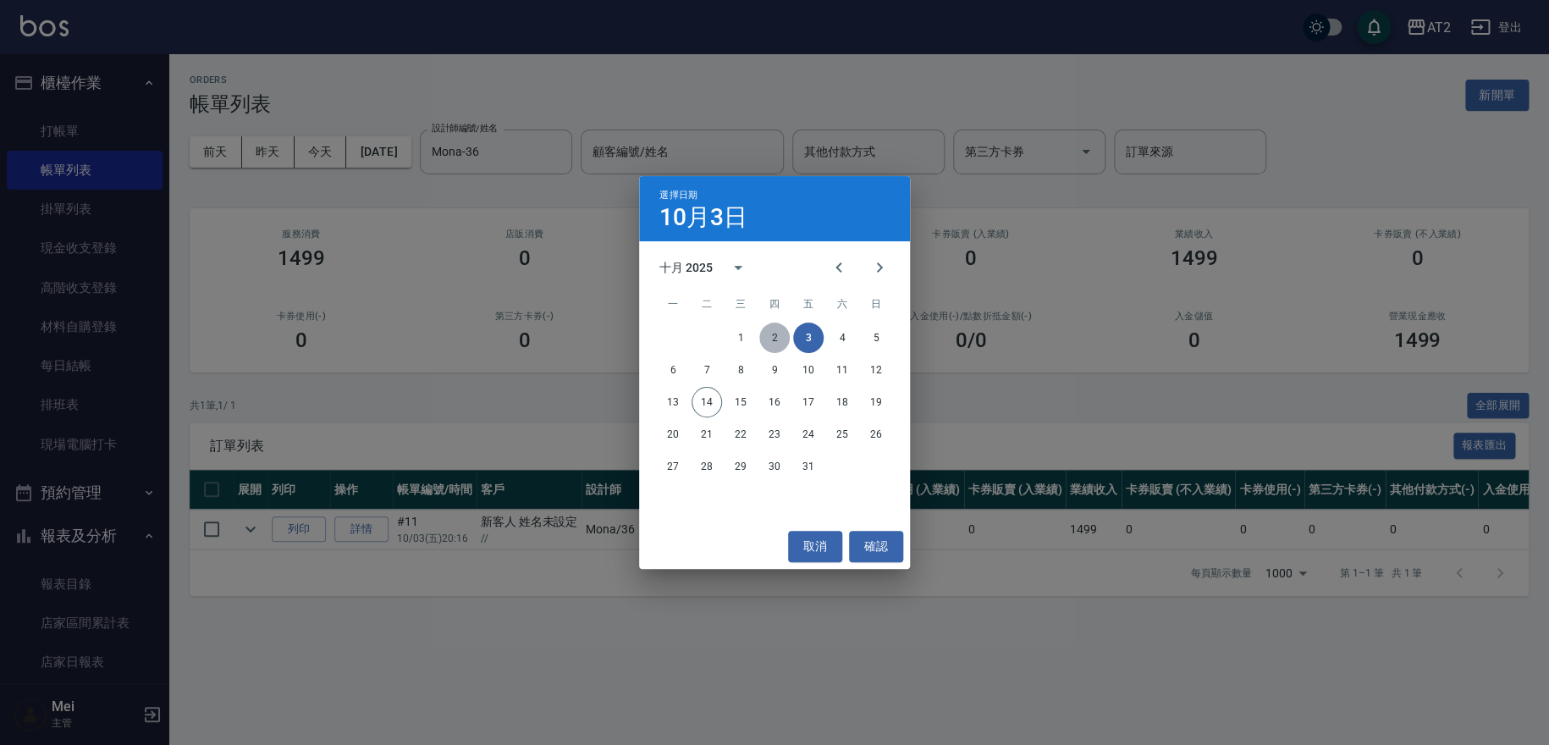
click at [763, 330] on button "2" at bounding box center [774, 337] width 30 height 30
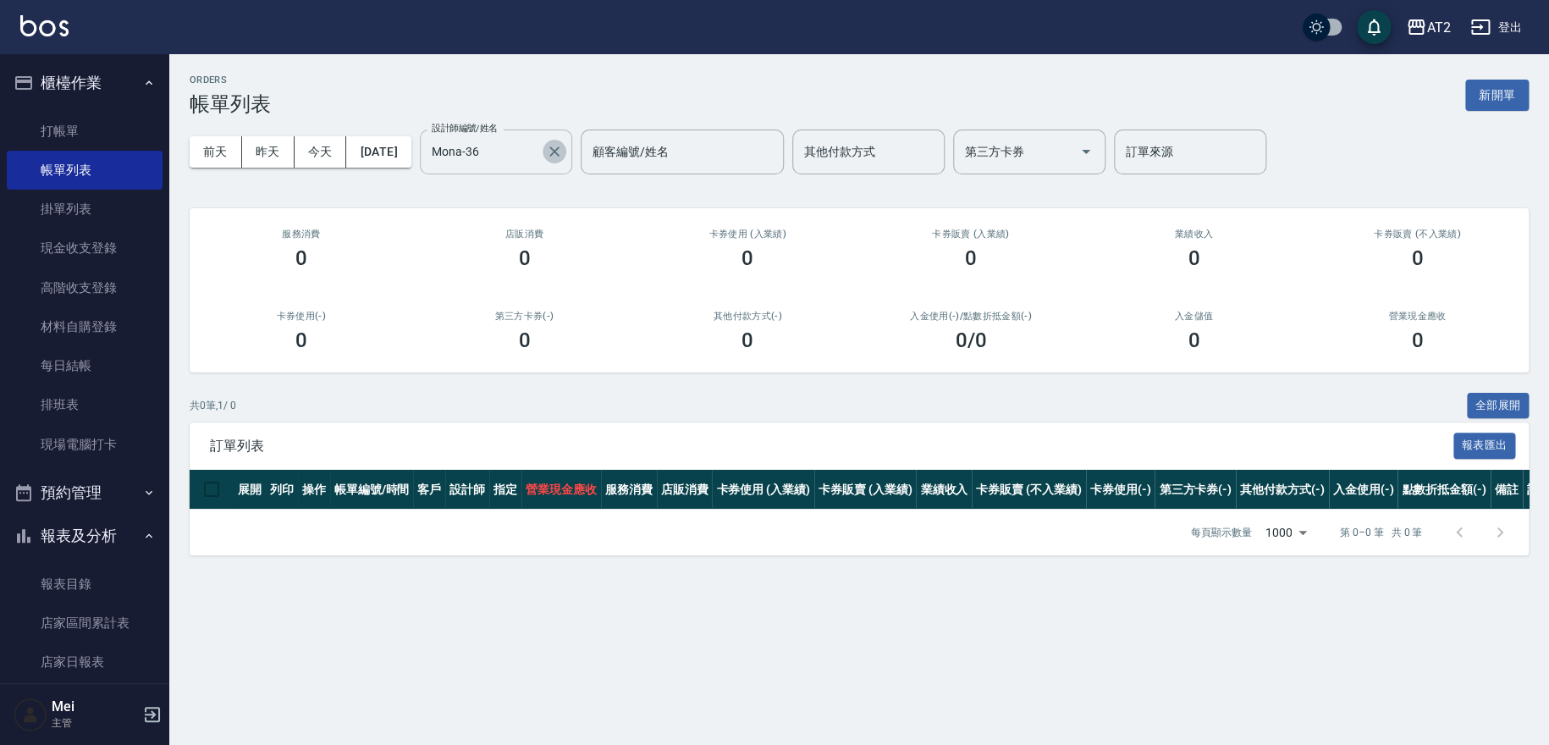
click at [566, 142] on button "Clear" at bounding box center [554, 152] width 24 height 24
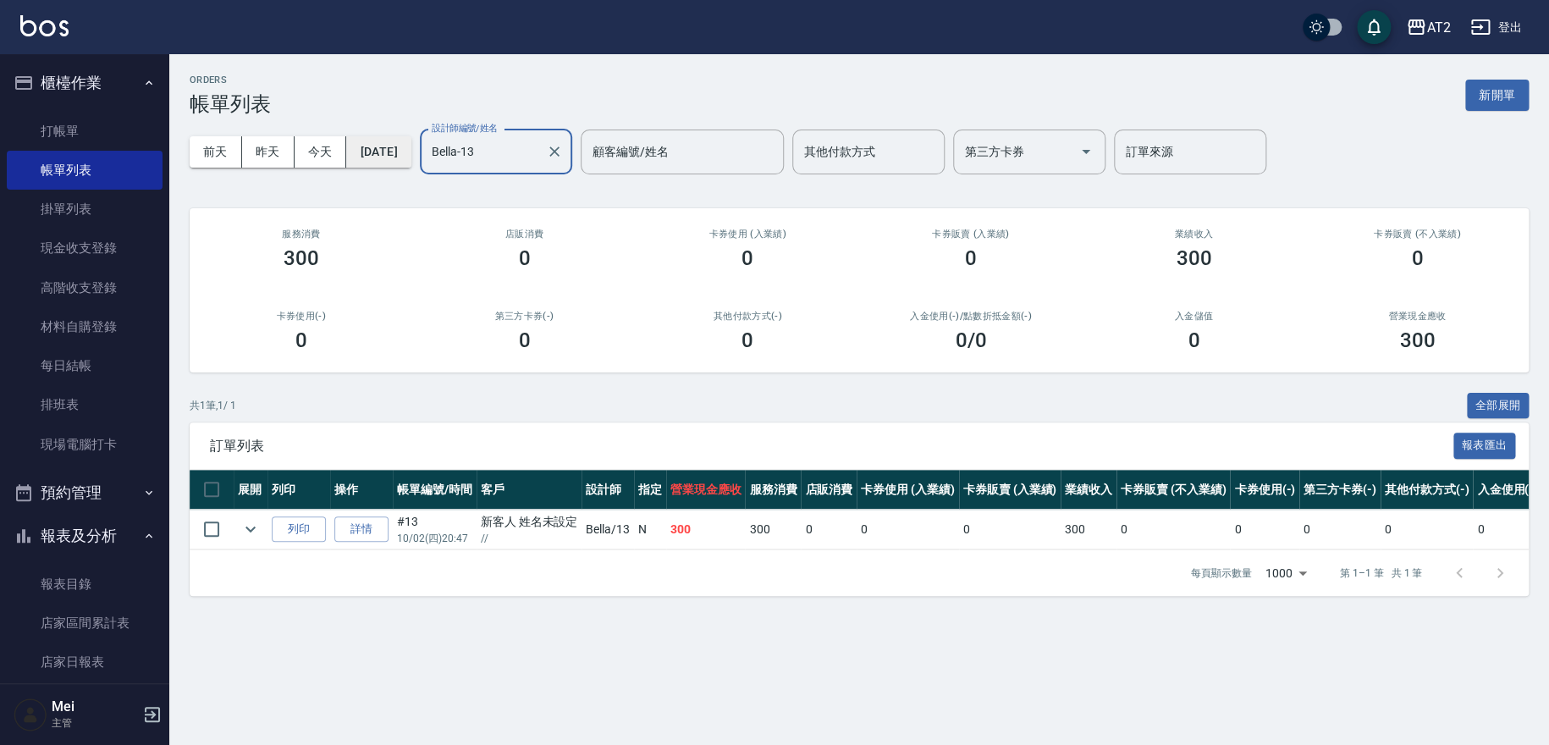
type input "Bella-13"
click at [410, 158] on button "[DATE]" at bounding box center [378, 151] width 64 height 31
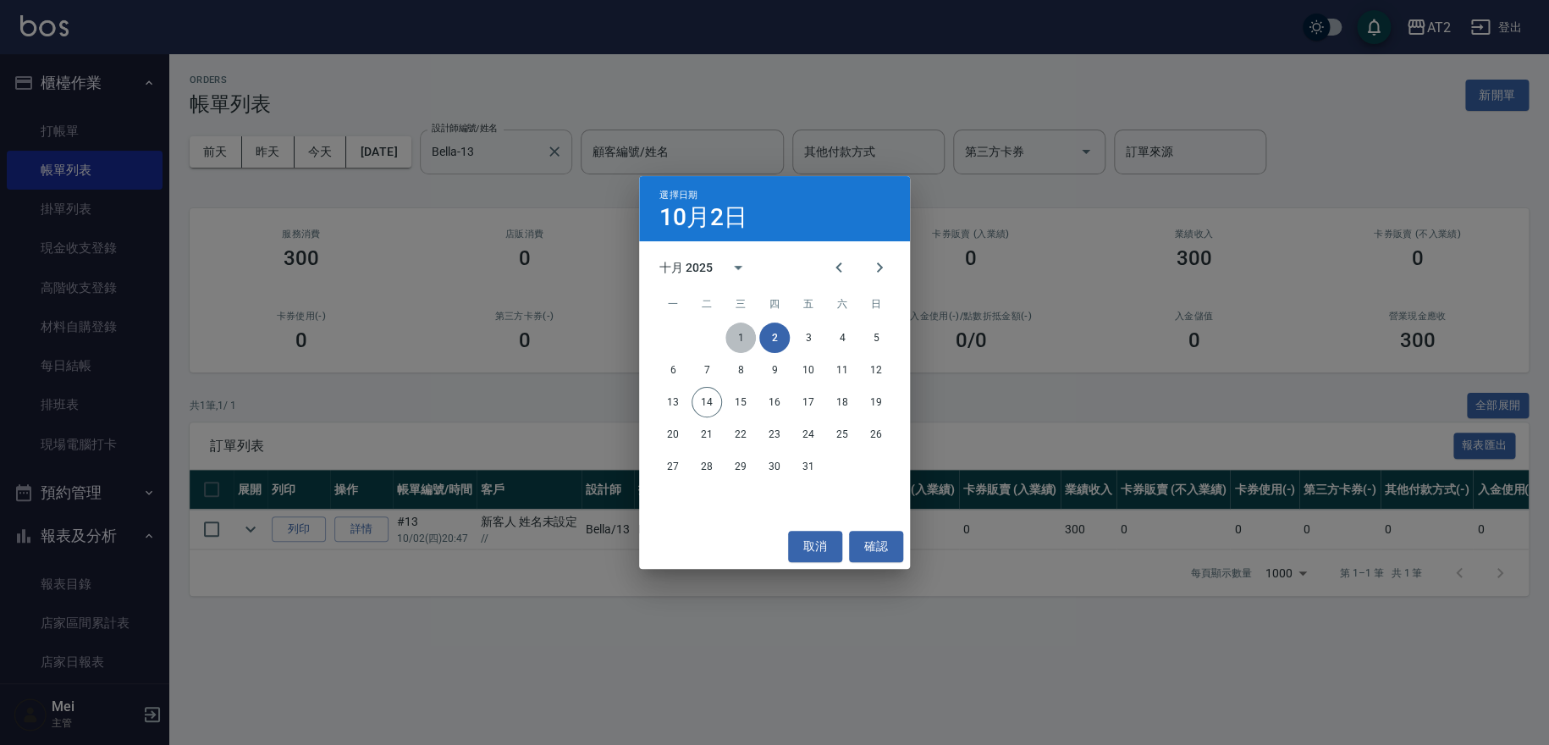
click at [747, 335] on button "1" at bounding box center [740, 337] width 30 height 30
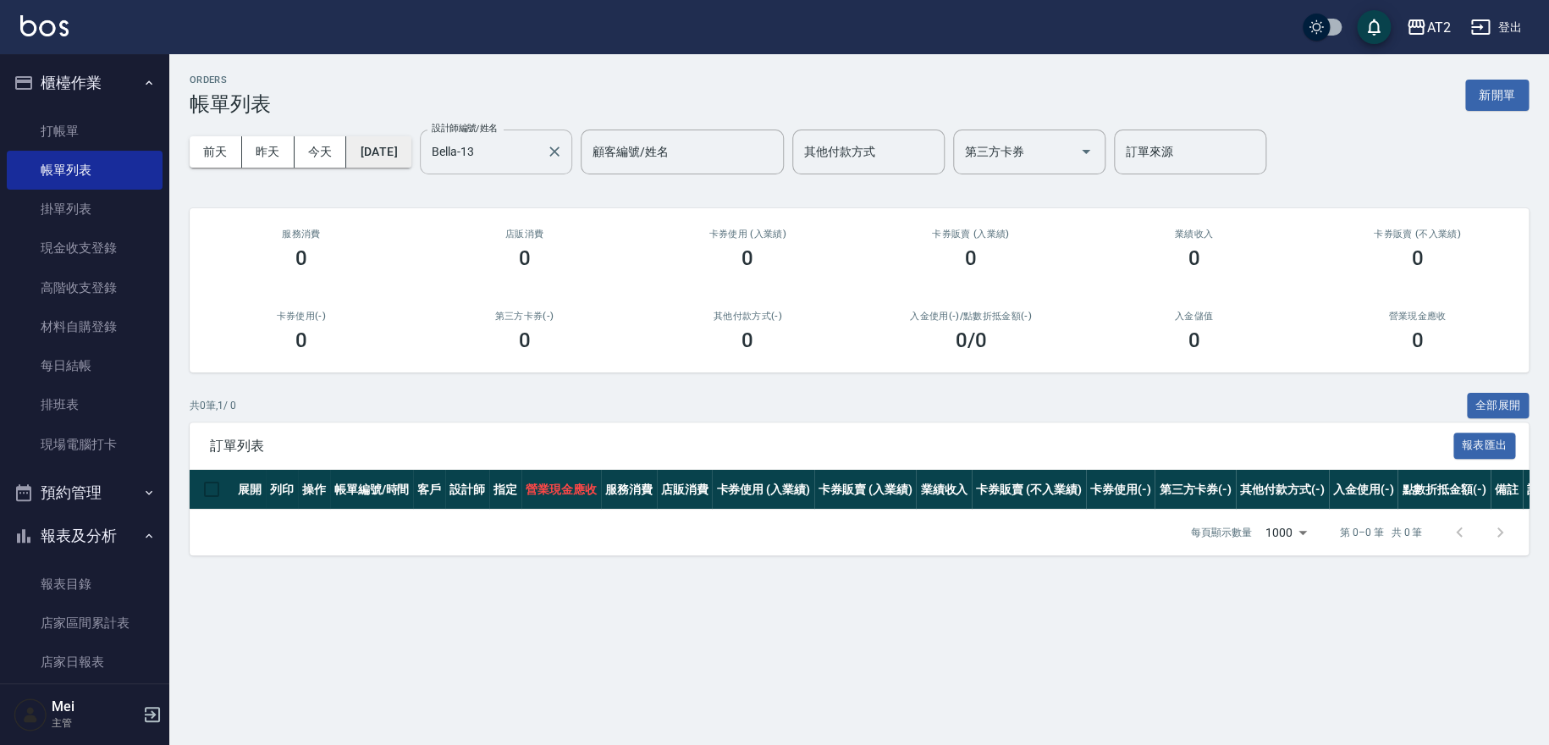
click at [410, 152] on button "[DATE]" at bounding box center [378, 151] width 64 height 31
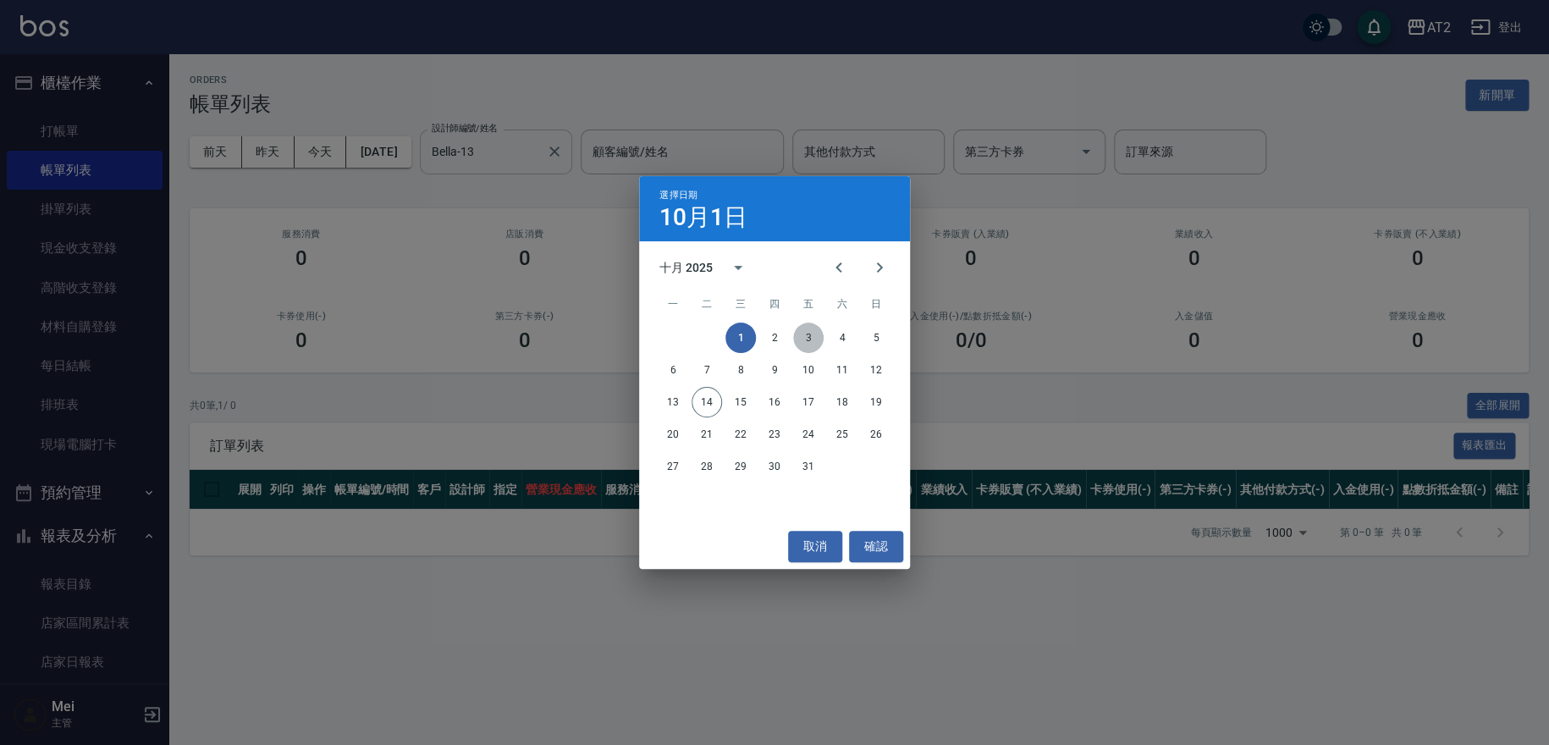
click at [810, 339] on button "3" at bounding box center [808, 337] width 30 height 30
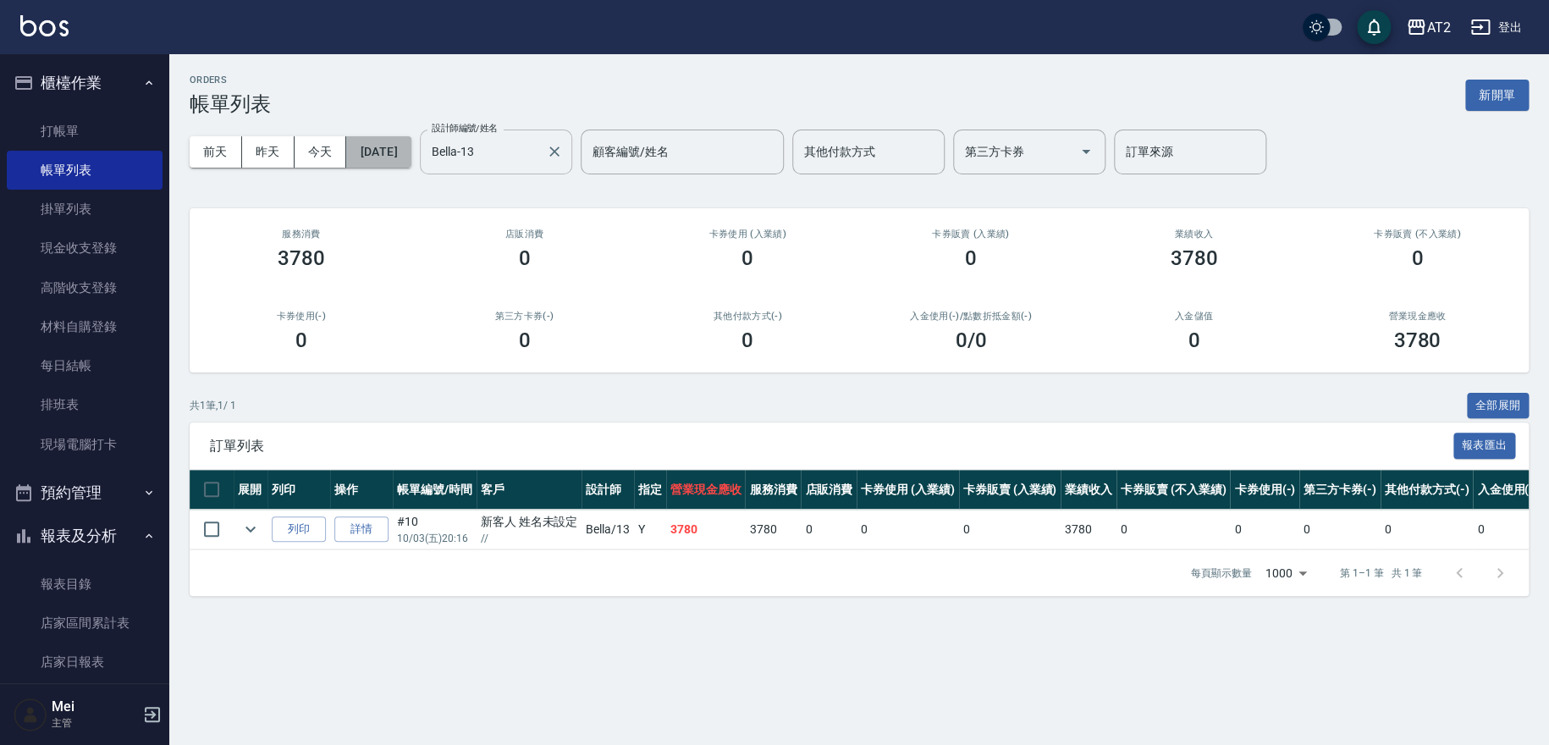
click at [399, 153] on button "[DATE]" at bounding box center [378, 151] width 64 height 31
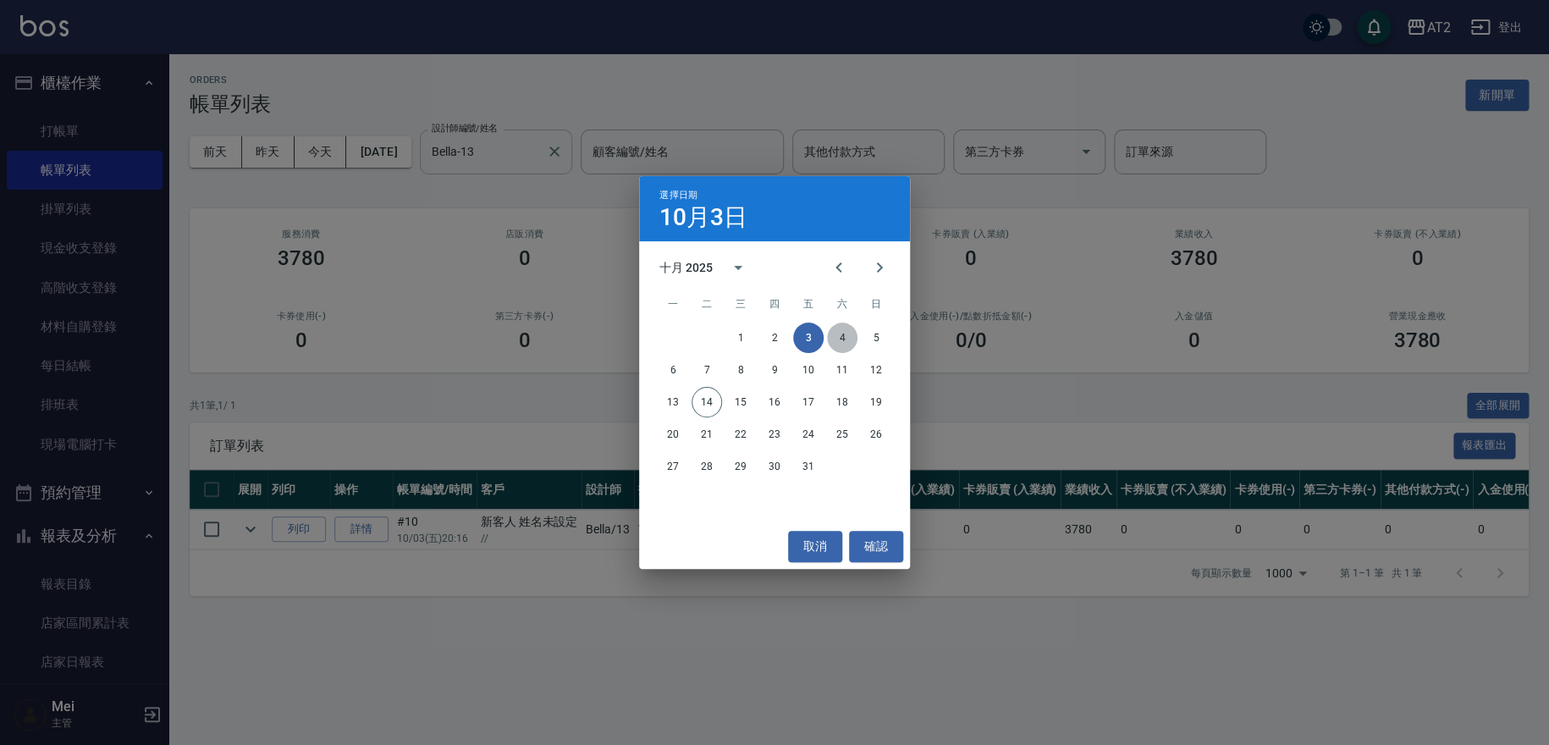
click at [855, 338] on button "4" at bounding box center [842, 337] width 30 height 30
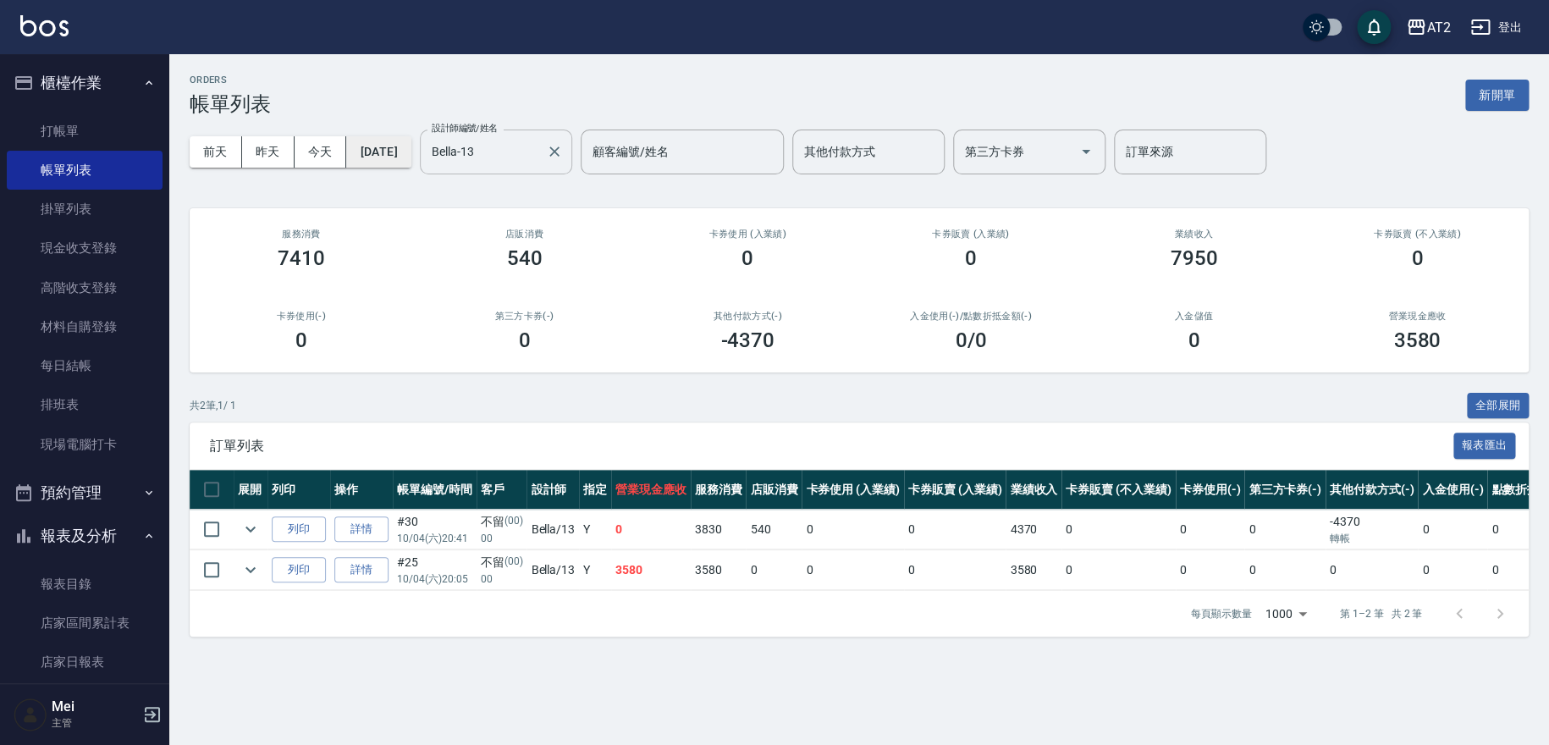
click at [410, 157] on button "[DATE]" at bounding box center [378, 151] width 64 height 31
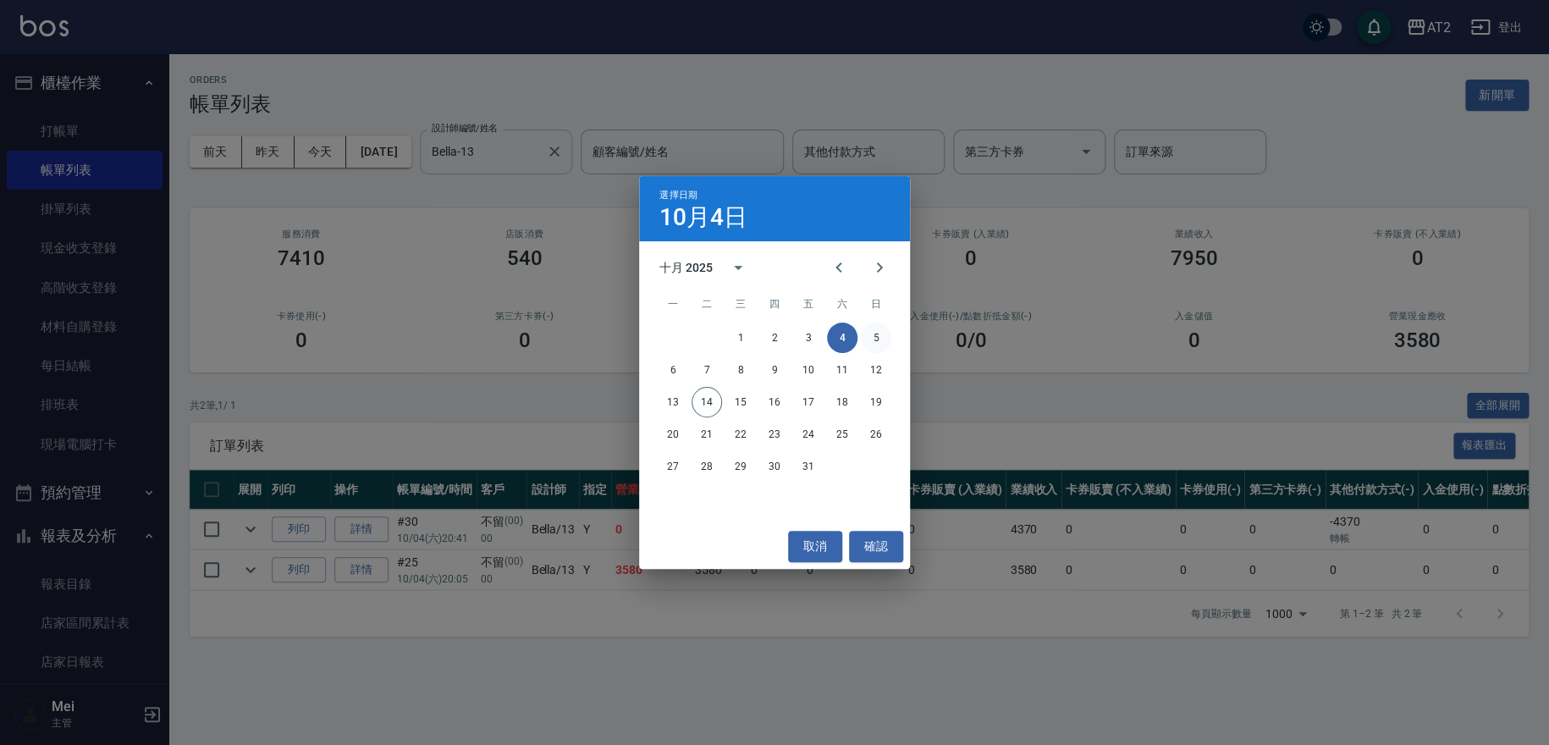
click at [877, 330] on button "5" at bounding box center [876, 337] width 30 height 30
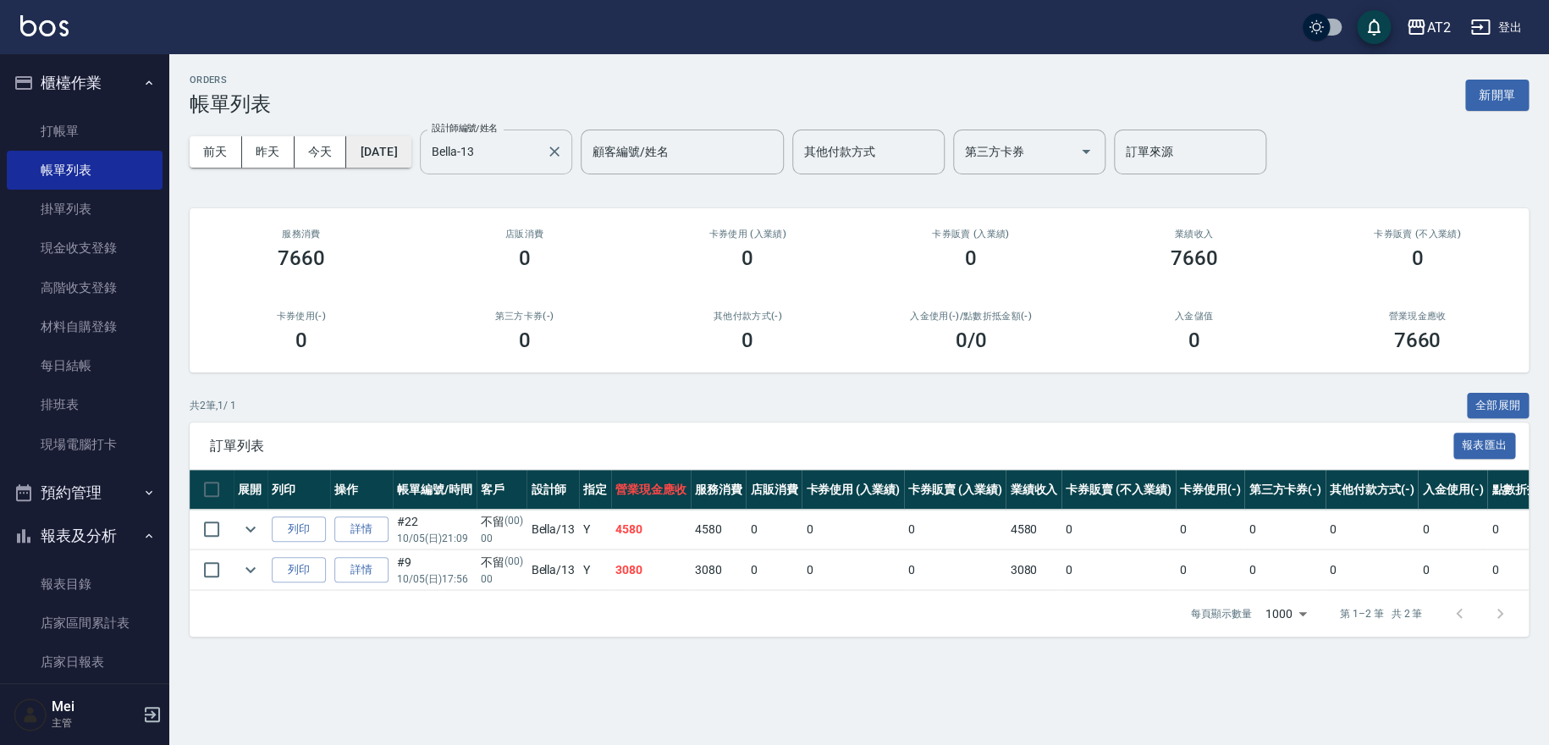
click at [349, 156] on button "[DATE]" at bounding box center [378, 151] width 64 height 31
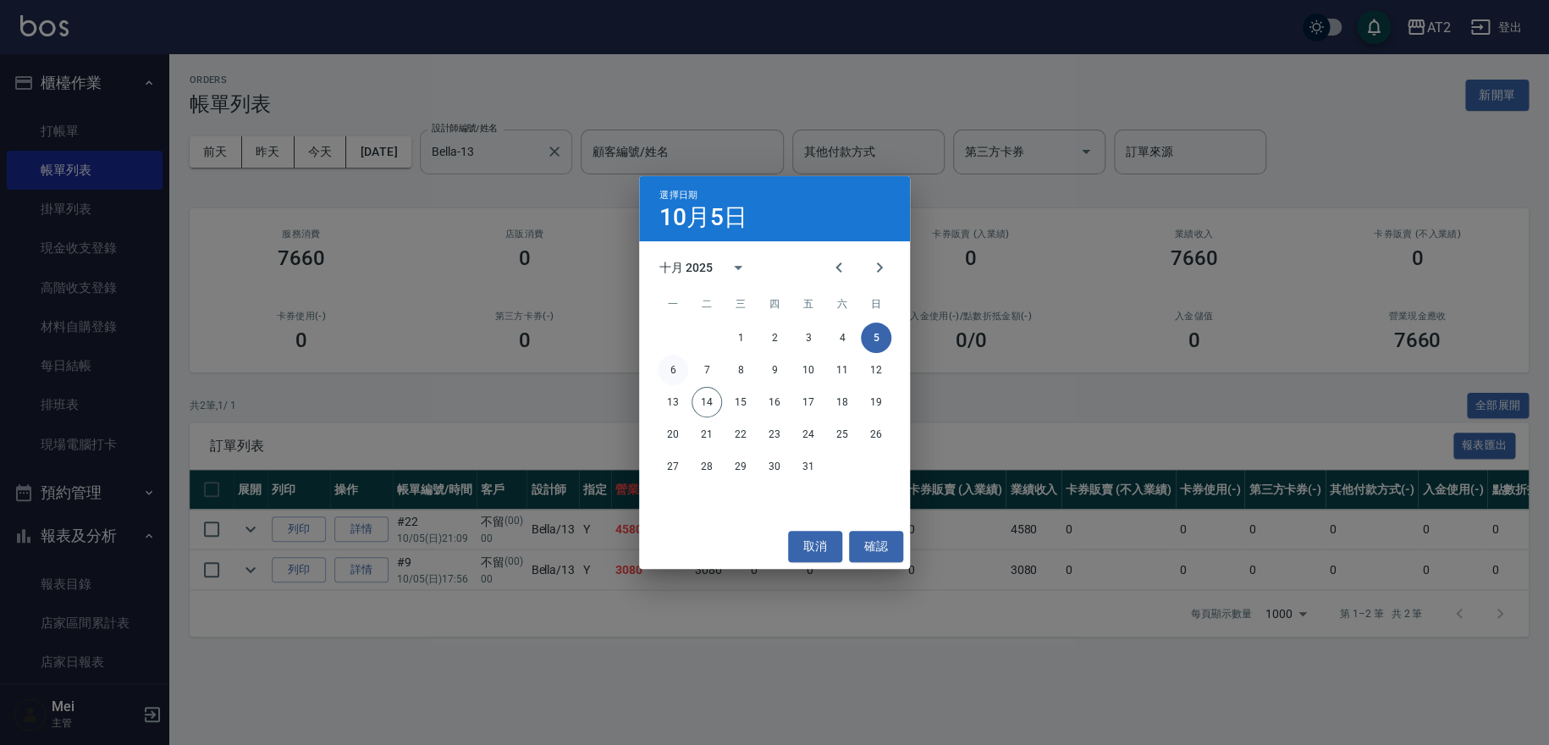
click at [676, 370] on button "6" at bounding box center [672, 370] width 30 height 30
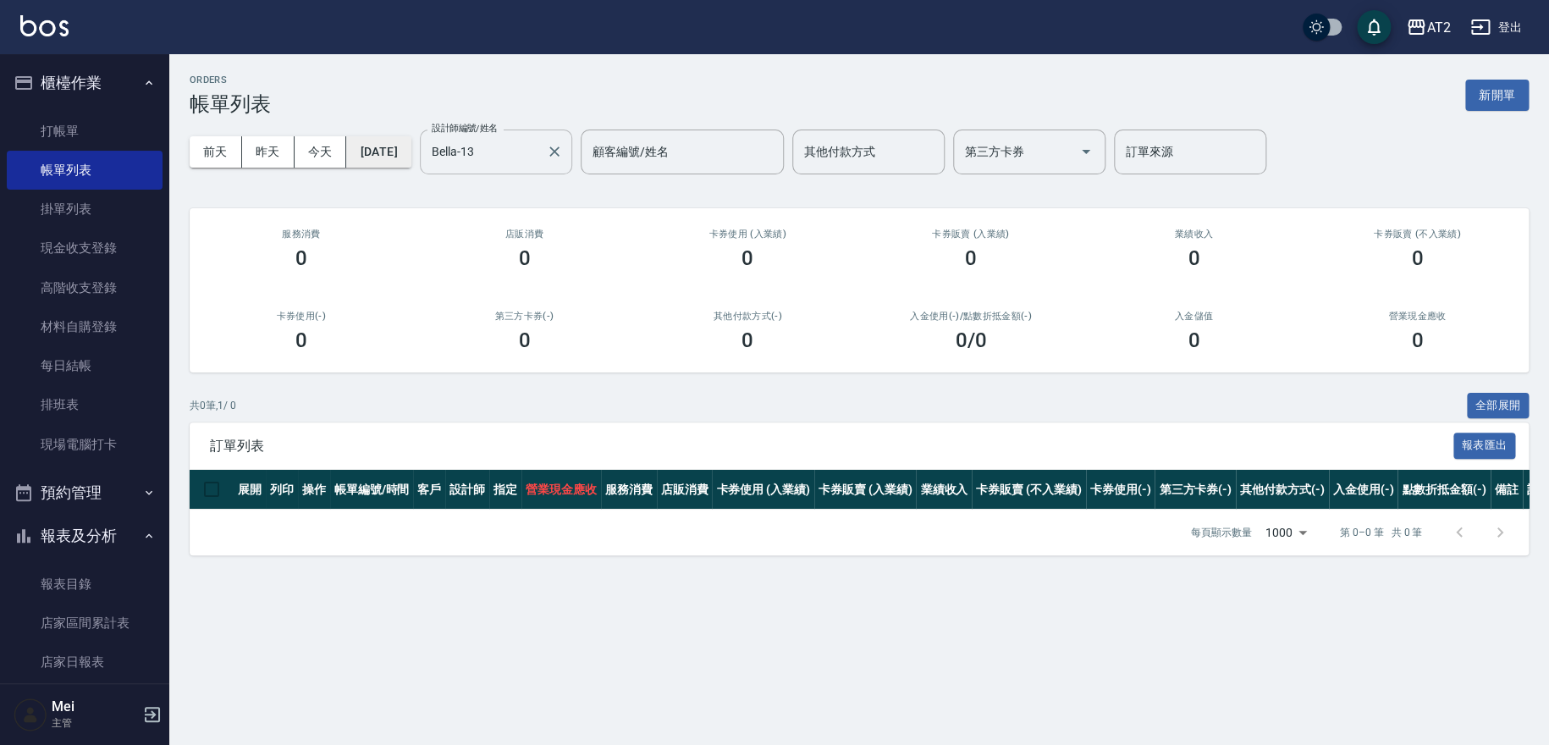
click at [388, 142] on button "[DATE]" at bounding box center [378, 151] width 64 height 31
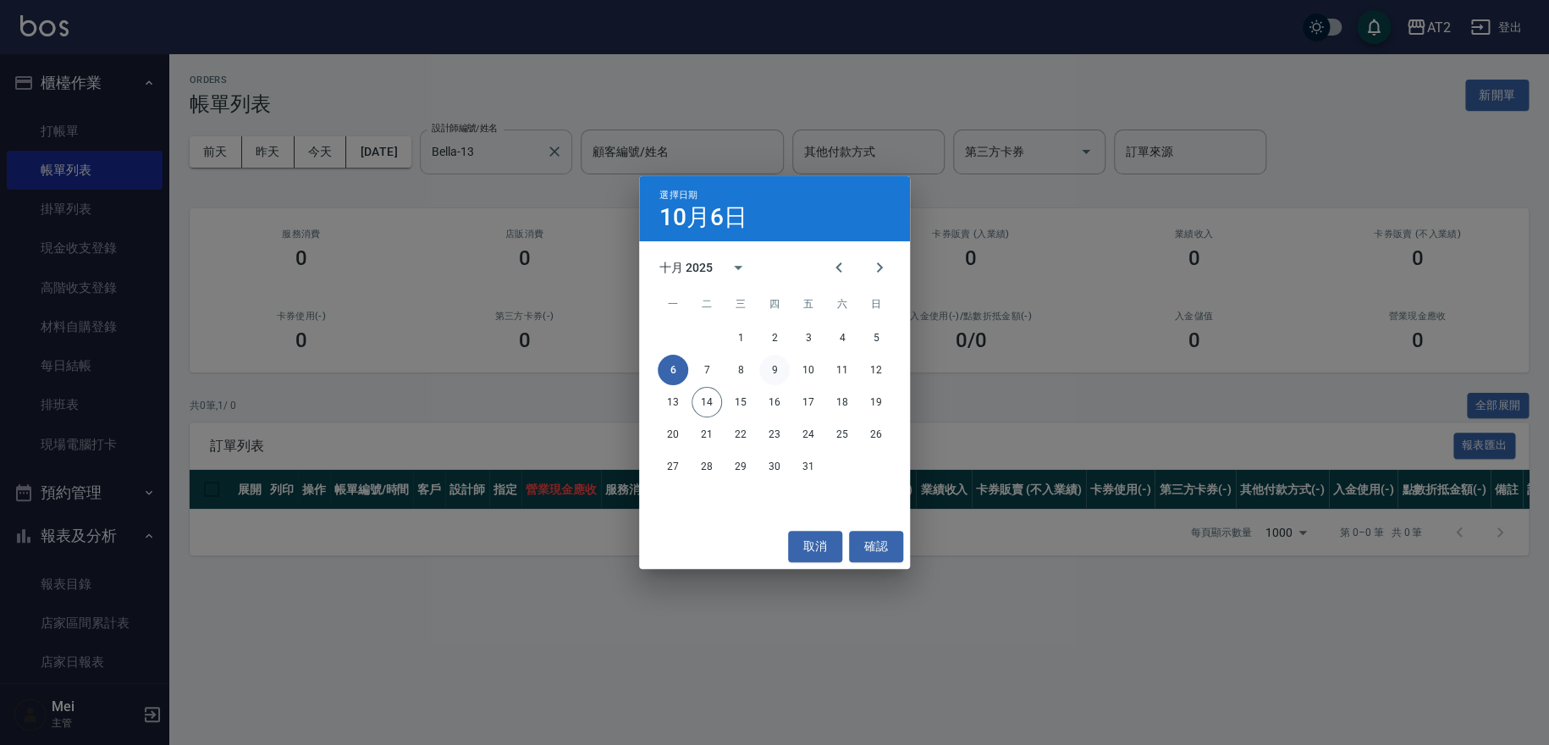
click at [761, 373] on button "9" at bounding box center [774, 370] width 30 height 30
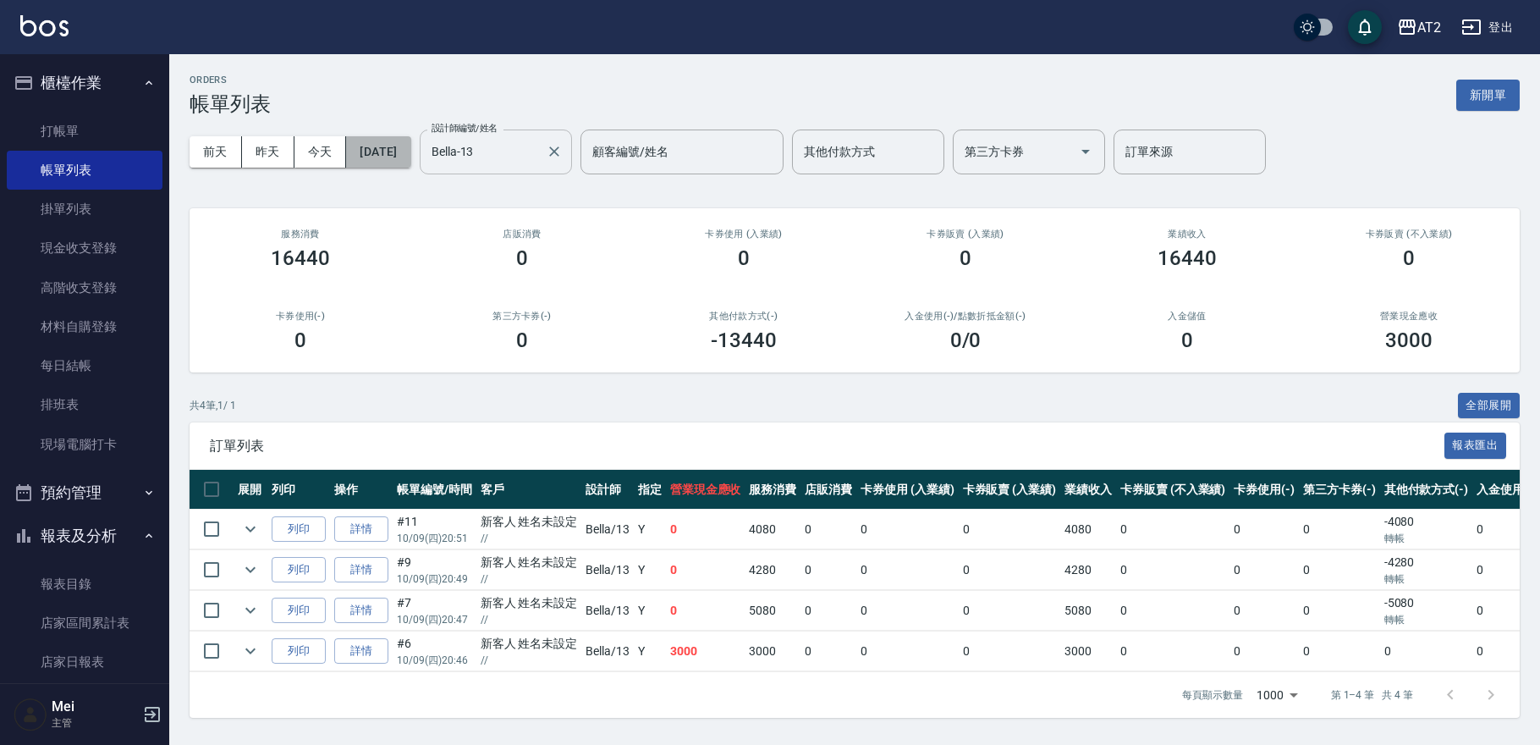
click at [410, 140] on button "[DATE]" at bounding box center [378, 151] width 64 height 31
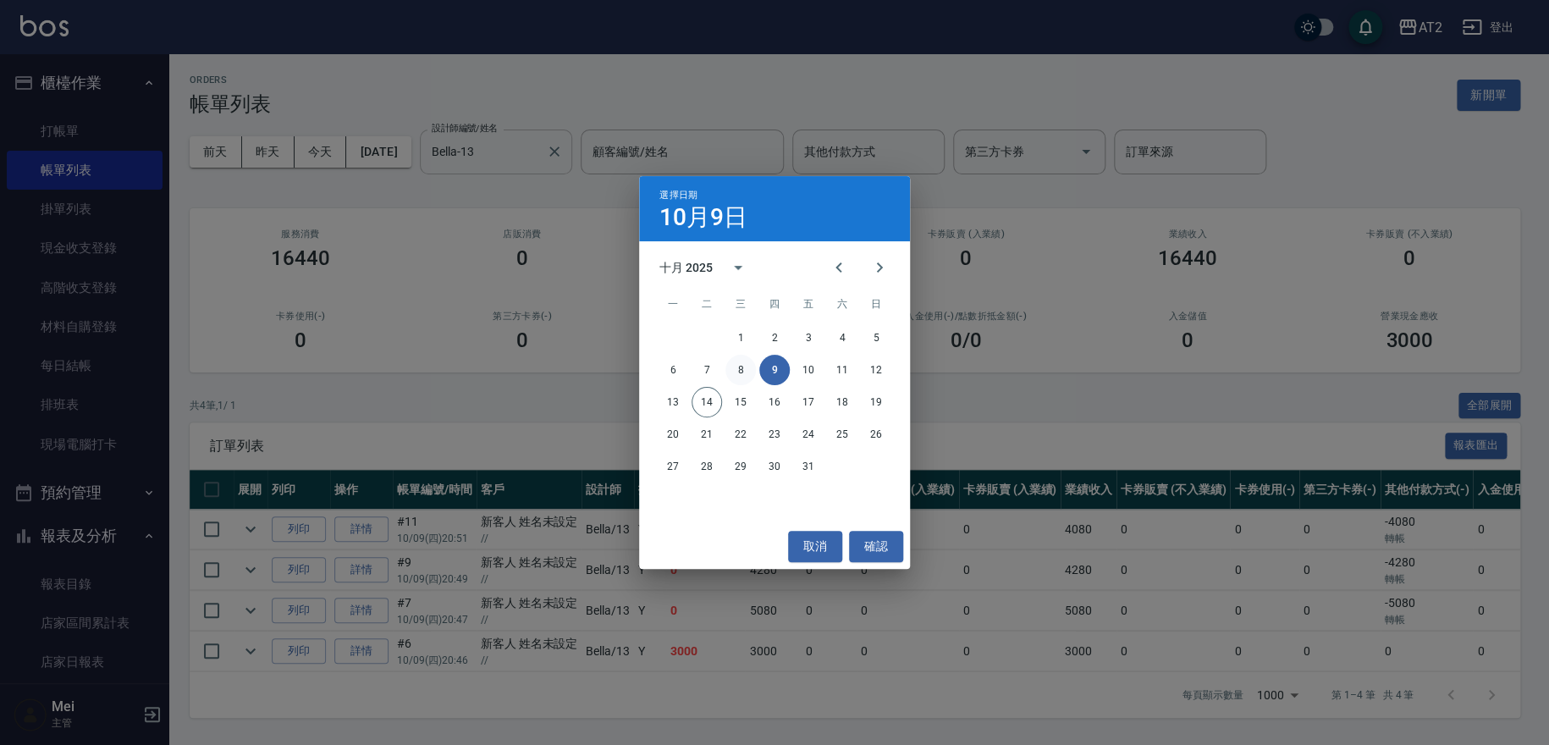
click at [744, 378] on button "8" at bounding box center [740, 370] width 30 height 30
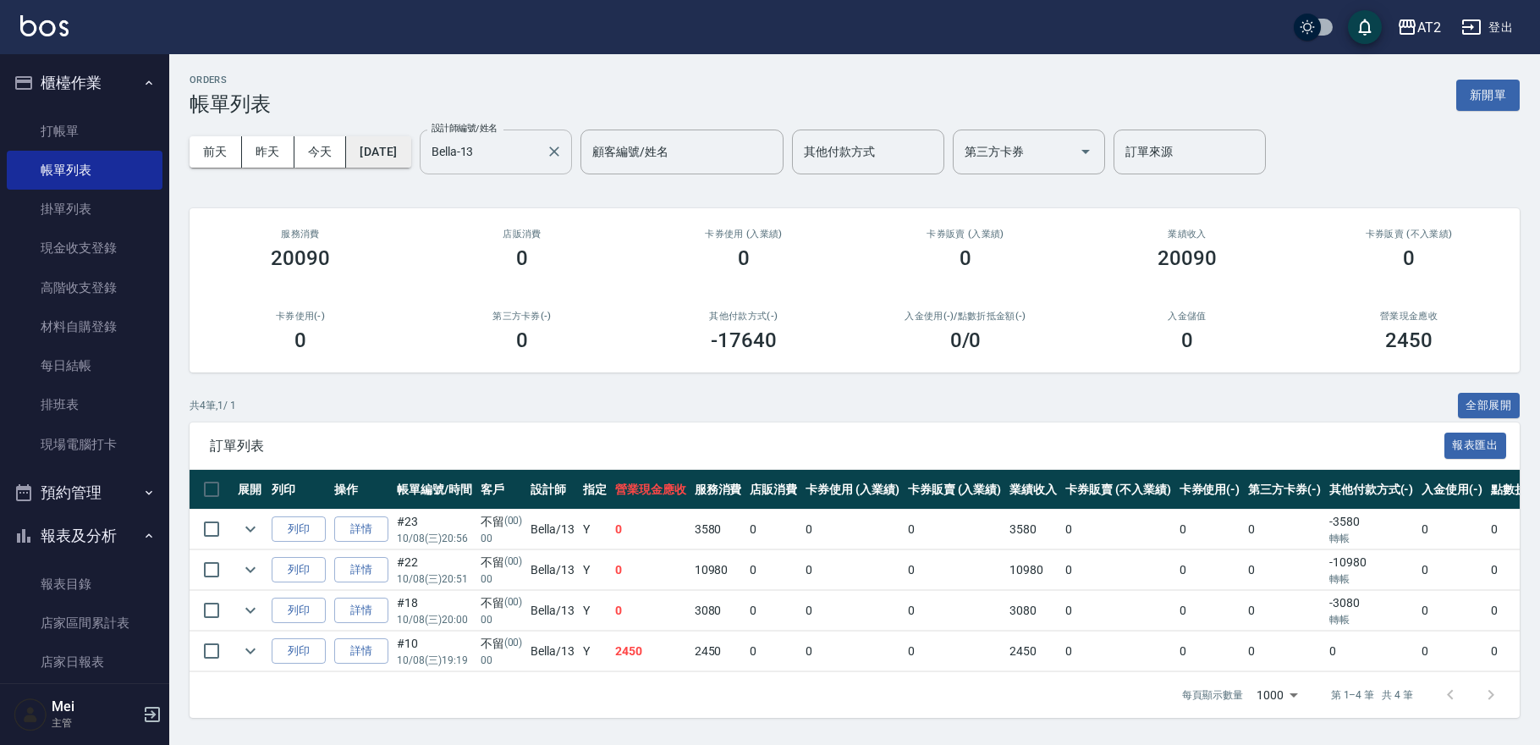
click at [410, 146] on button "[DATE]" at bounding box center [378, 151] width 64 height 31
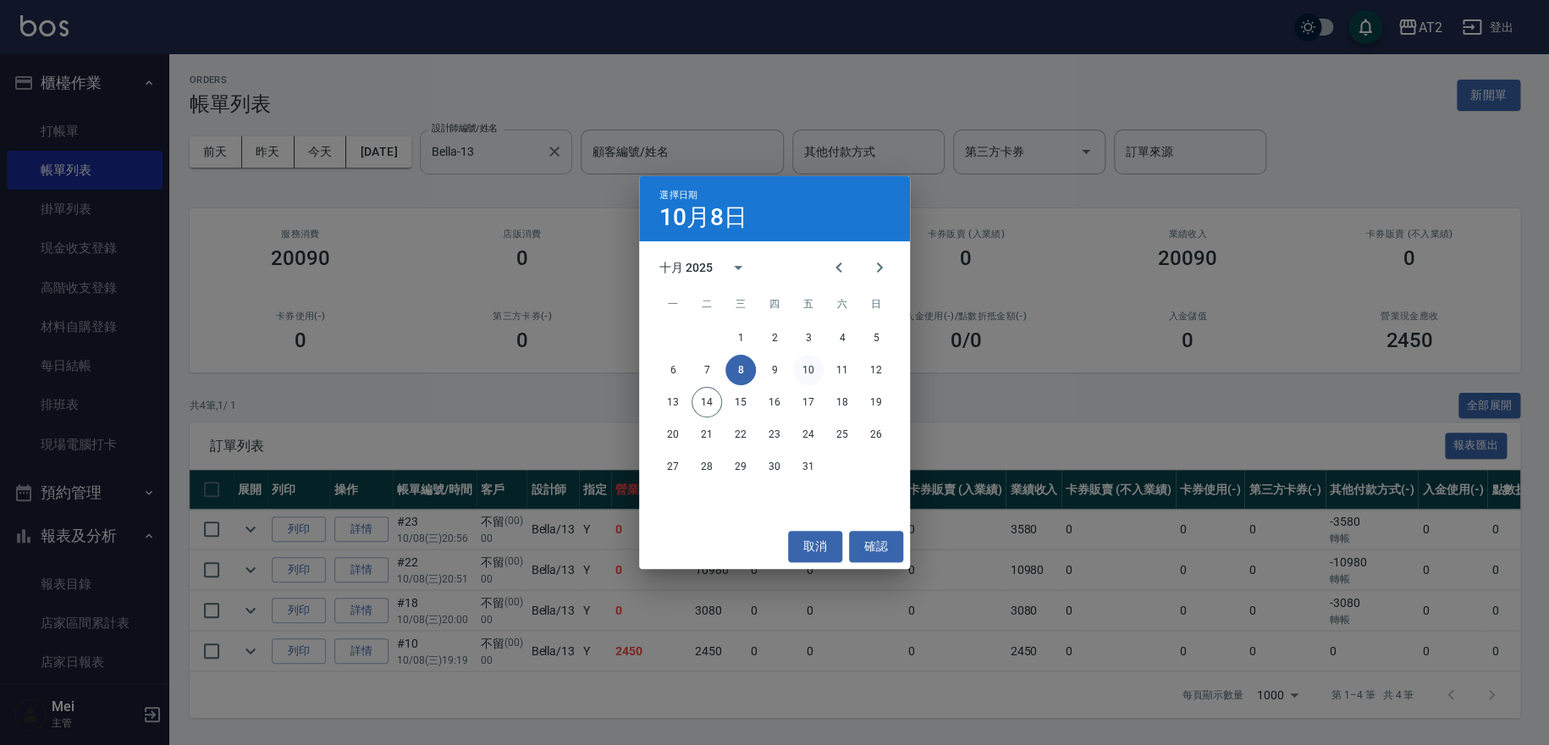
click at [805, 364] on button "10" at bounding box center [808, 370] width 30 height 30
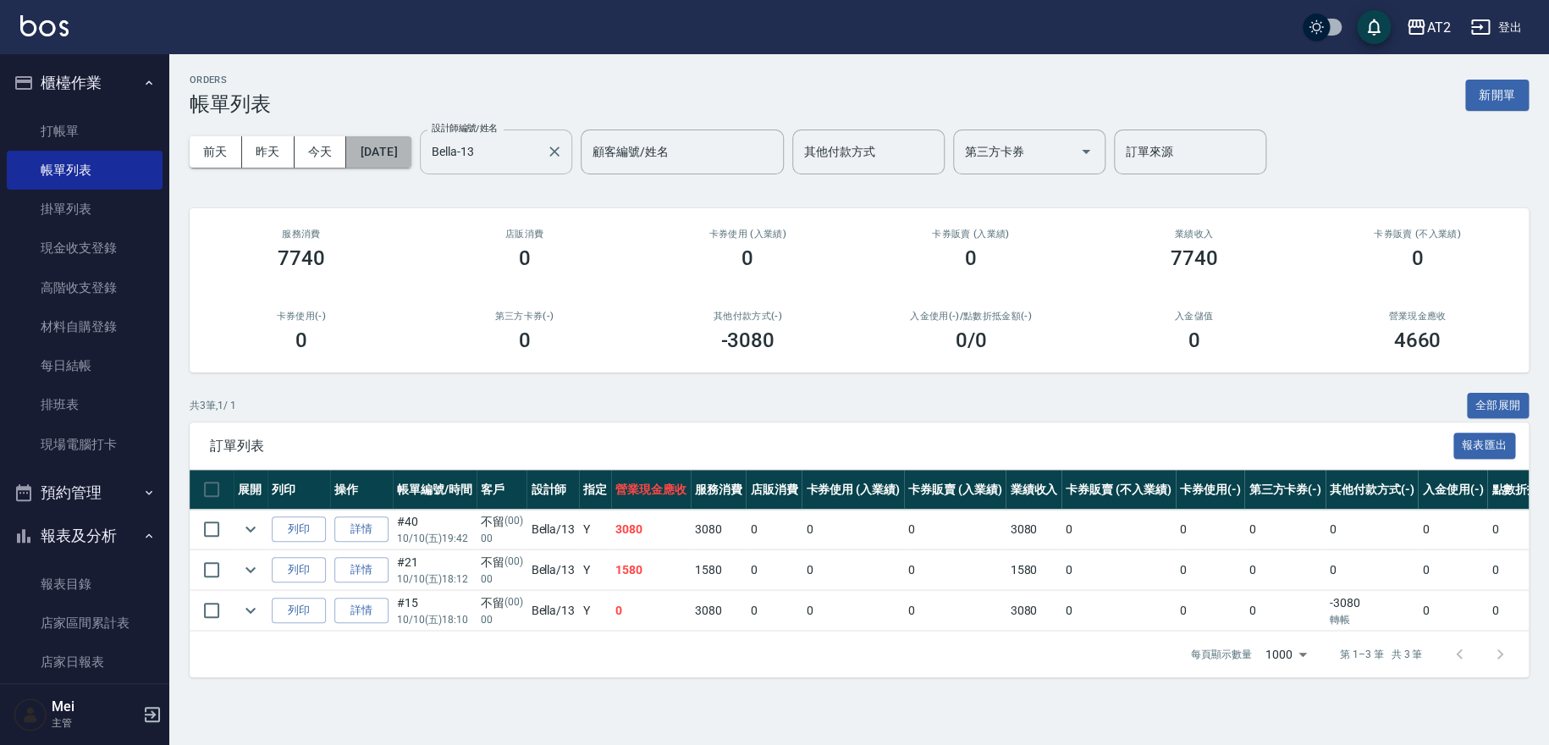
click at [388, 159] on button "[DATE]" at bounding box center [378, 151] width 64 height 31
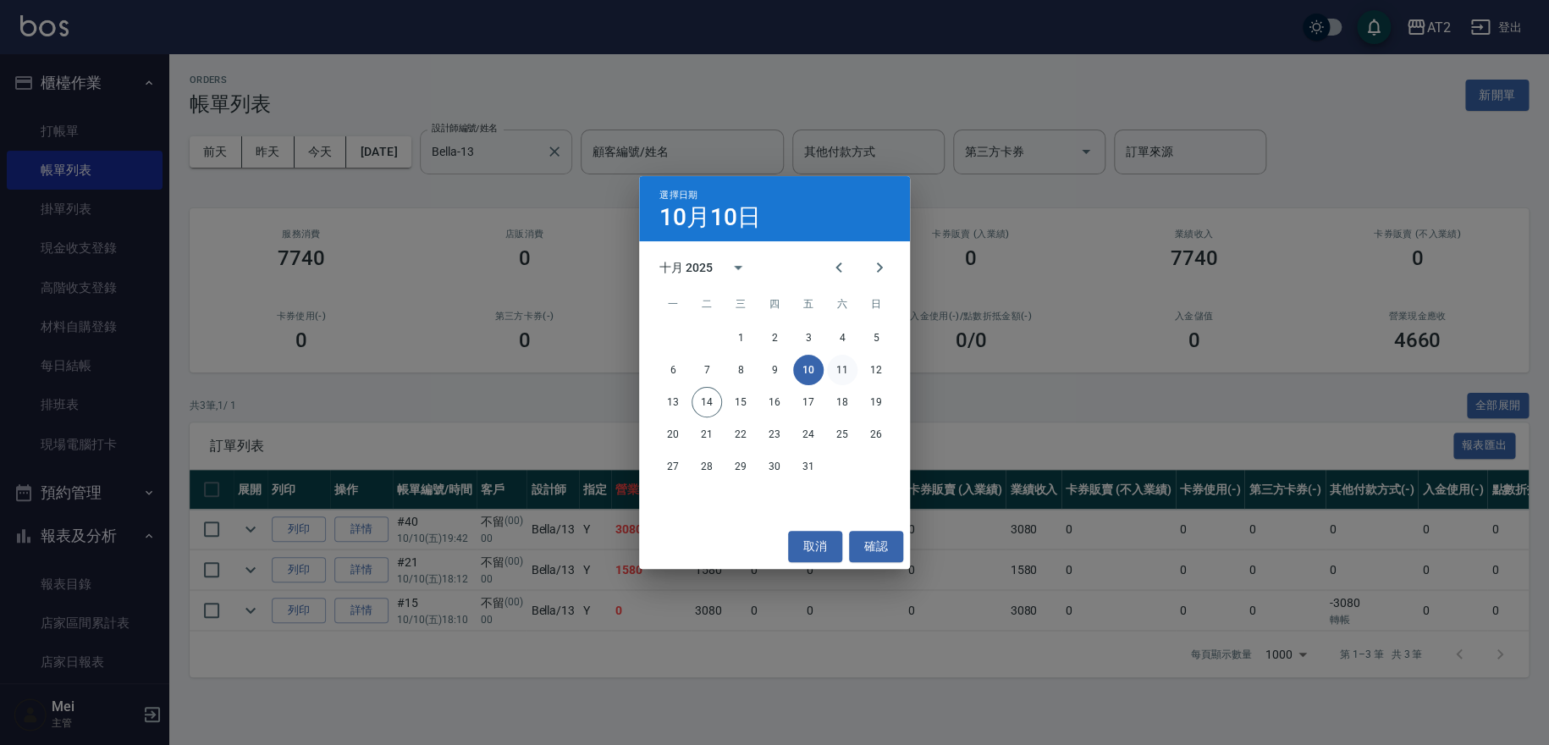
click at [828, 364] on div "6 7 8 9 10 11 12" at bounding box center [774, 370] width 271 height 30
click at [840, 365] on button "11" at bounding box center [842, 370] width 30 height 30
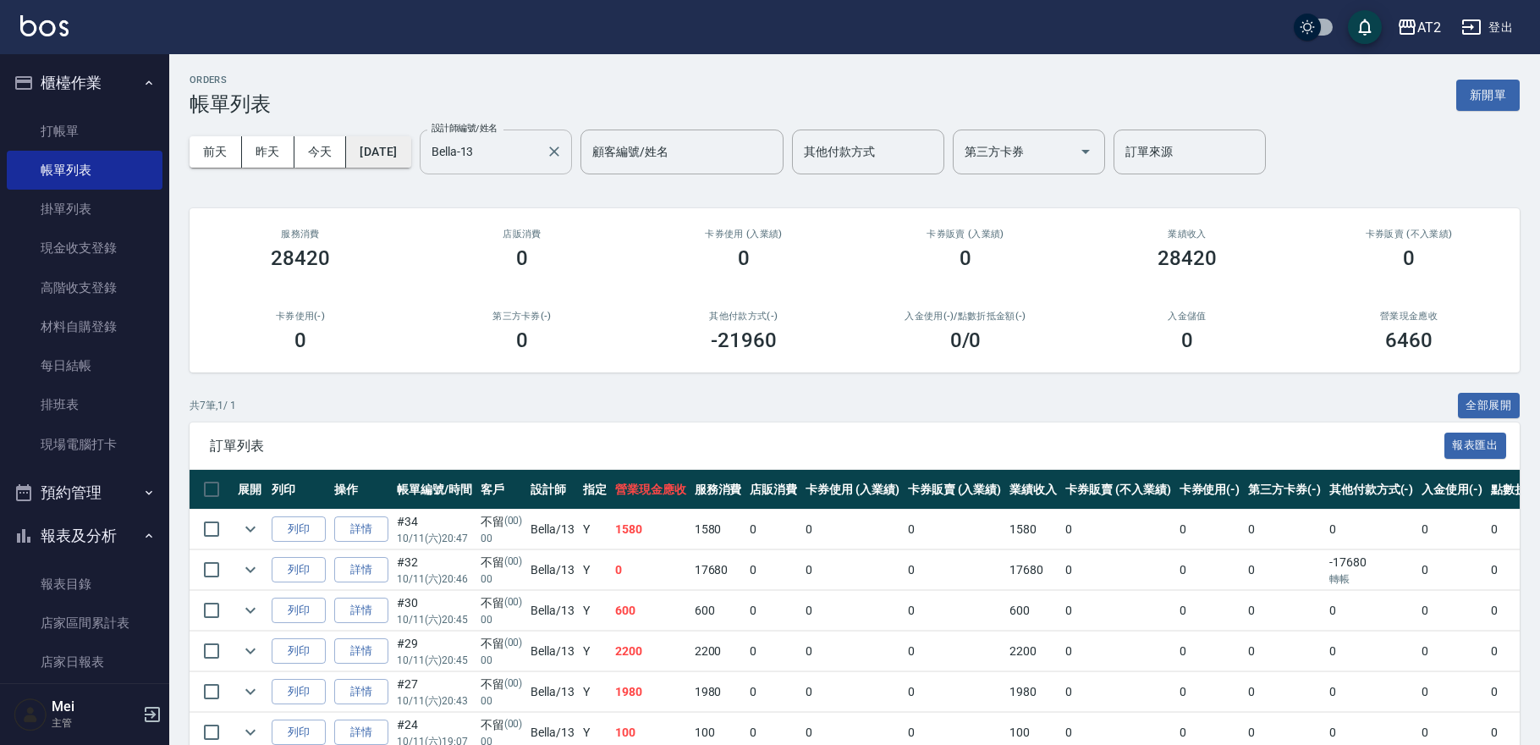
click at [405, 155] on button "[DATE]" at bounding box center [378, 151] width 64 height 31
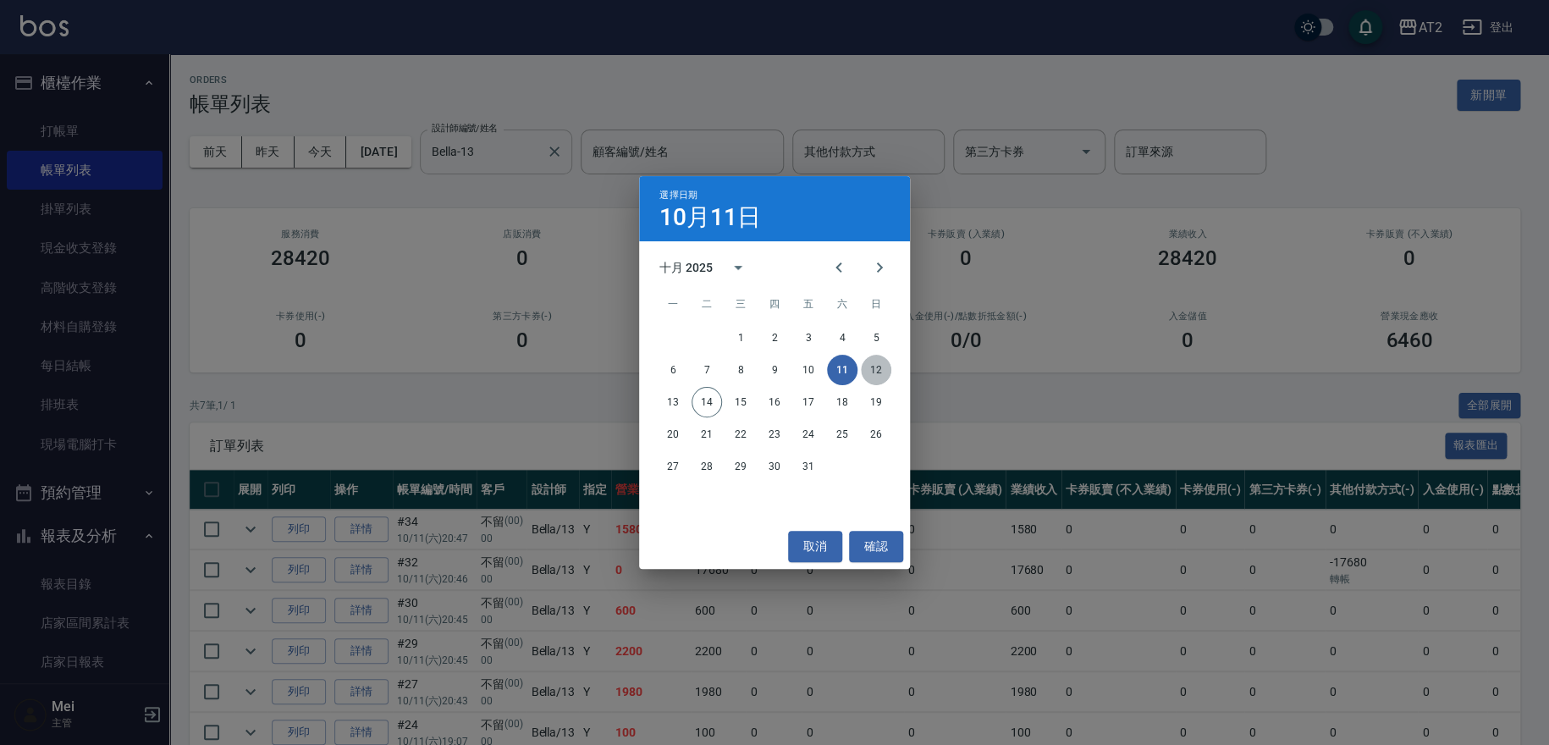
click at [876, 361] on button "12" at bounding box center [876, 370] width 30 height 30
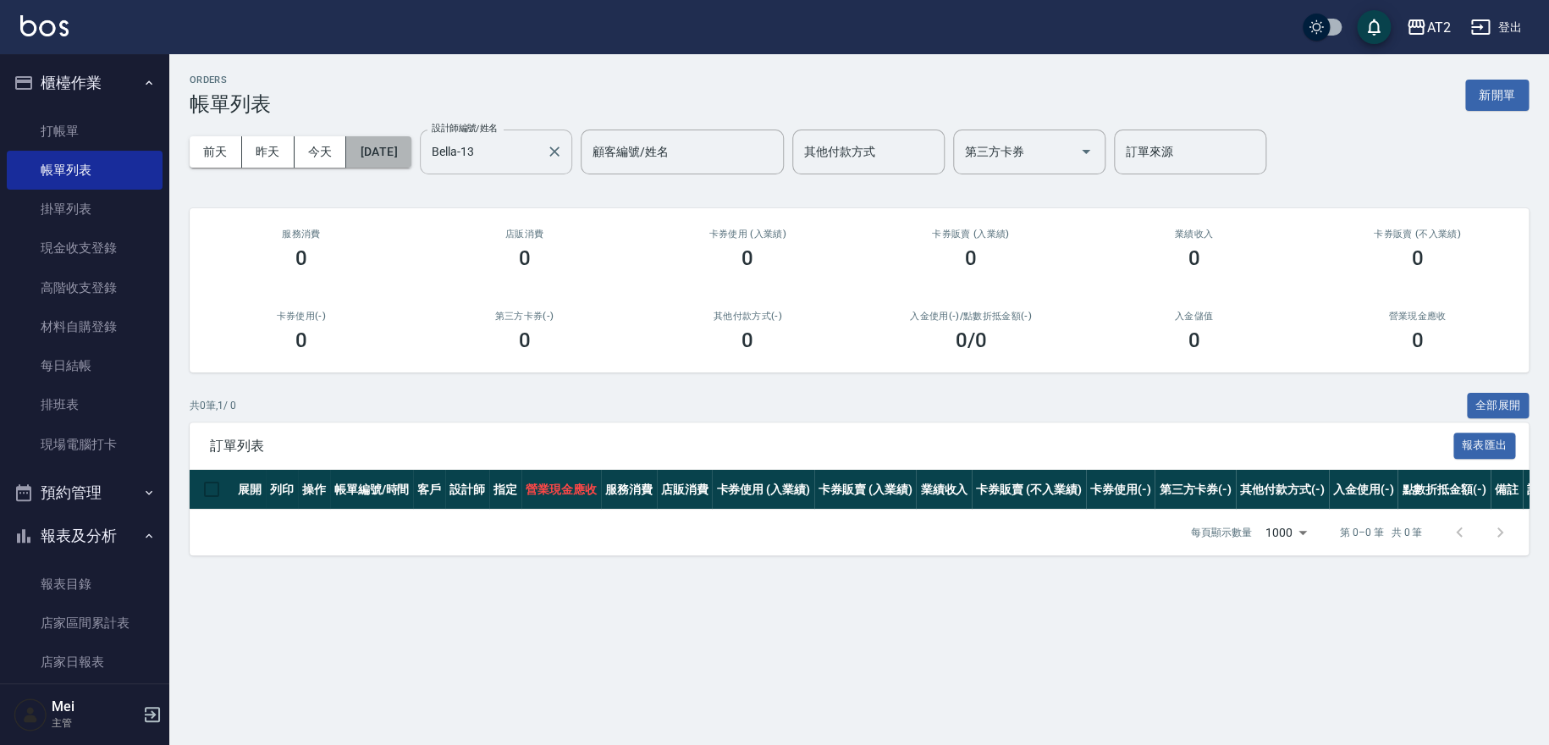
click at [404, 151] on button "[DATE]" at bounding box center [378, 151] width 64 height 31
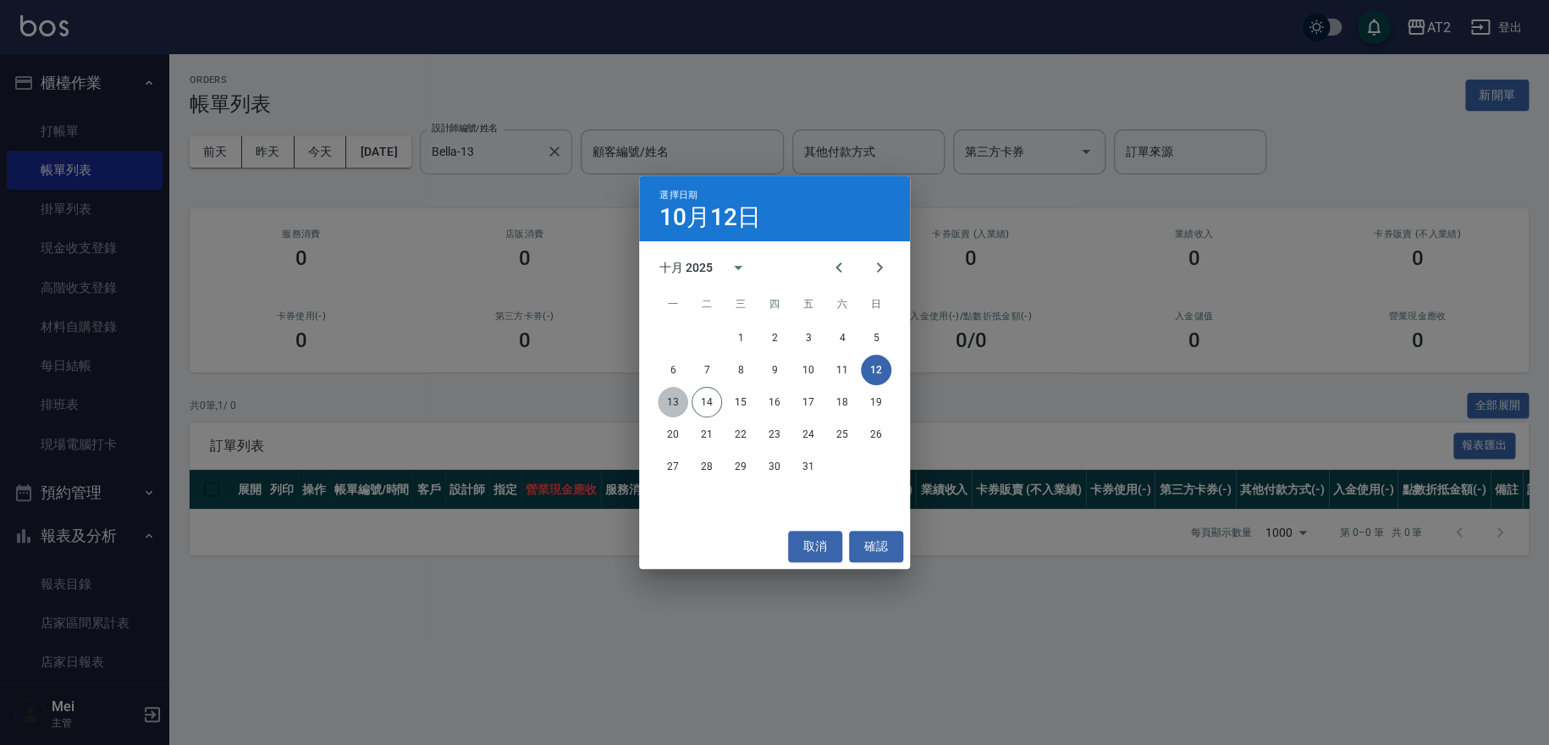
click at [664, 399] on button "13" at bounding box center [672, 402] width 30 height 30
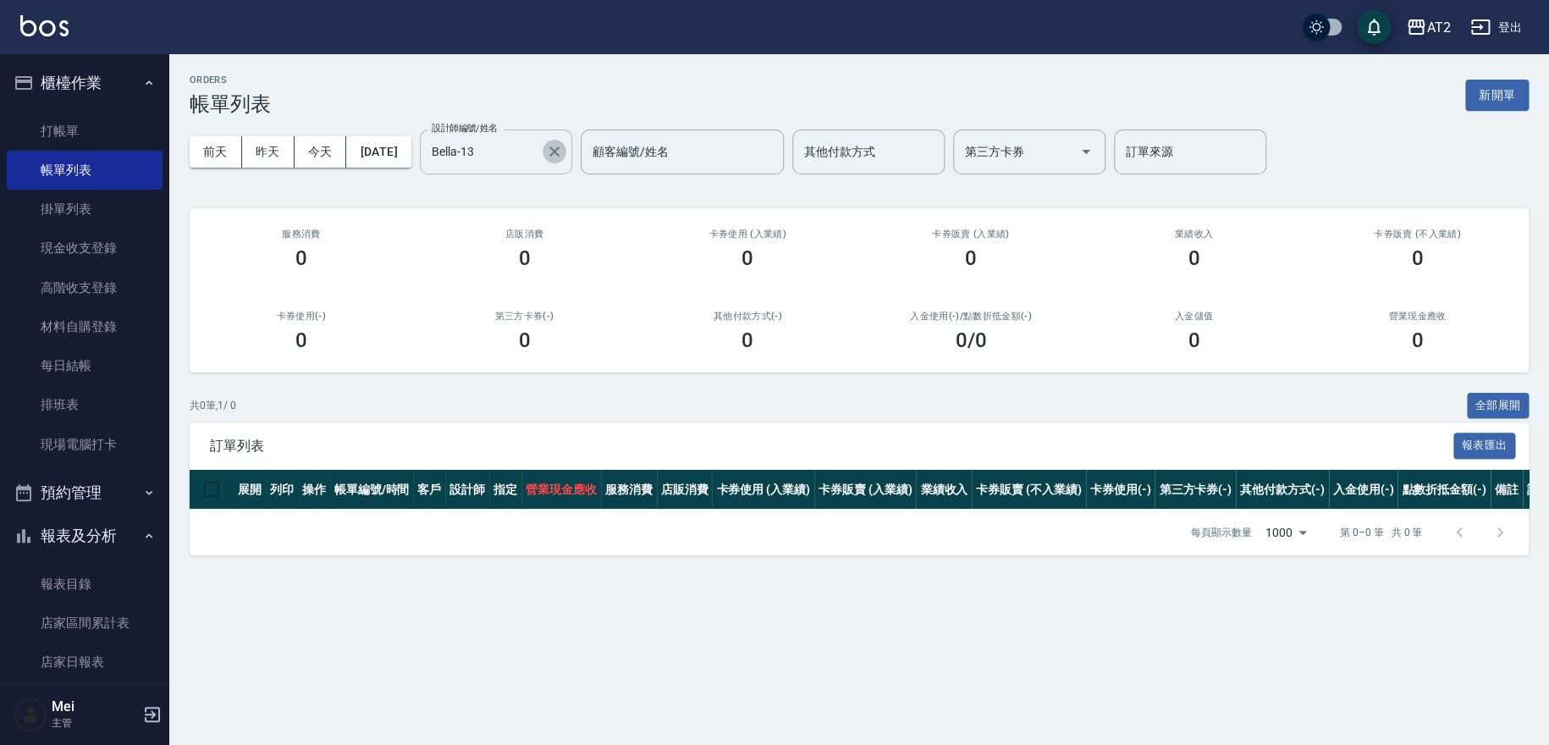
click at [563, 148] on icon "Clear" at bounding box center [554, 151] width 17 height 17
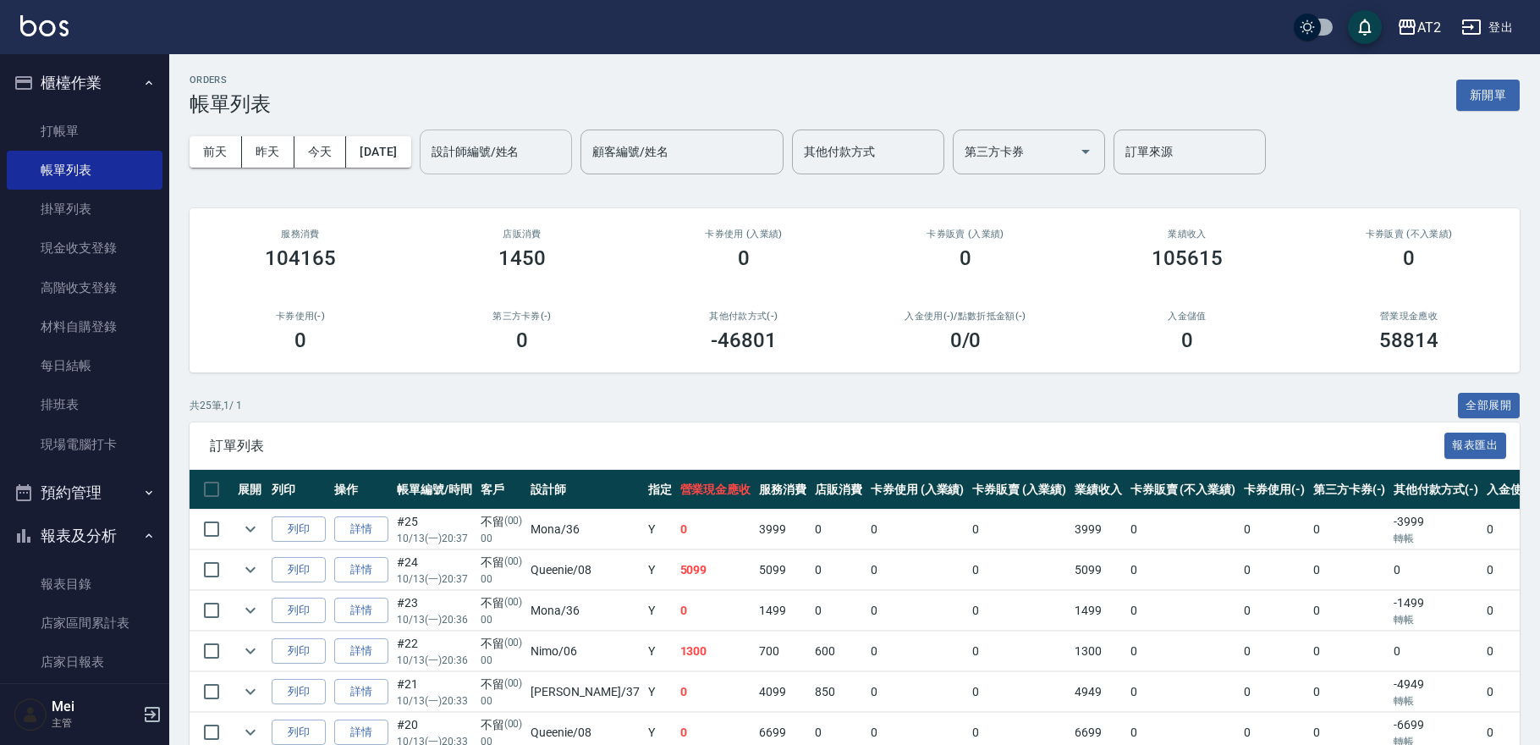
click at [597, 90] on div "ORDERS 帳單列表 新開單" at bounding box center [855, 94] width 1330 height 41
